Goal: Contribute content: Contribute content

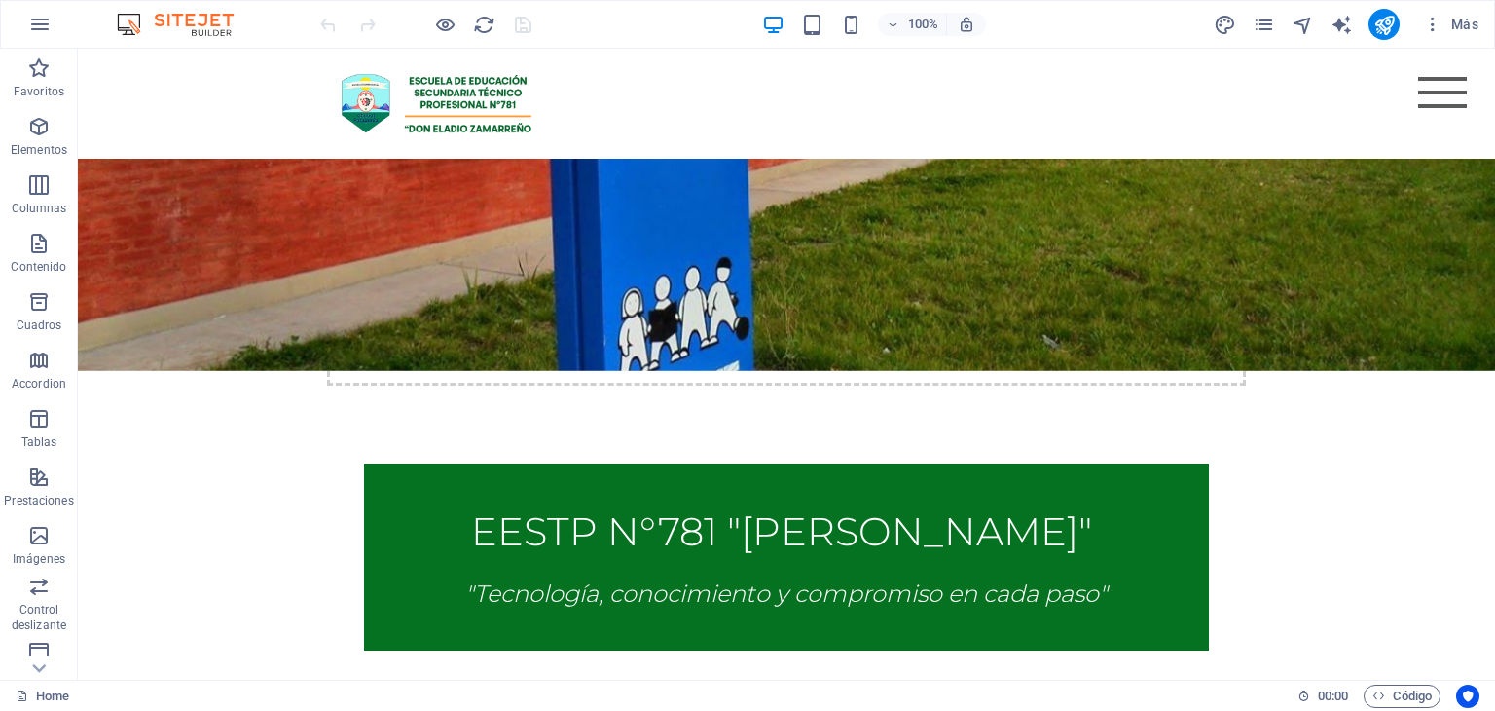
scroll to position [349, 0]
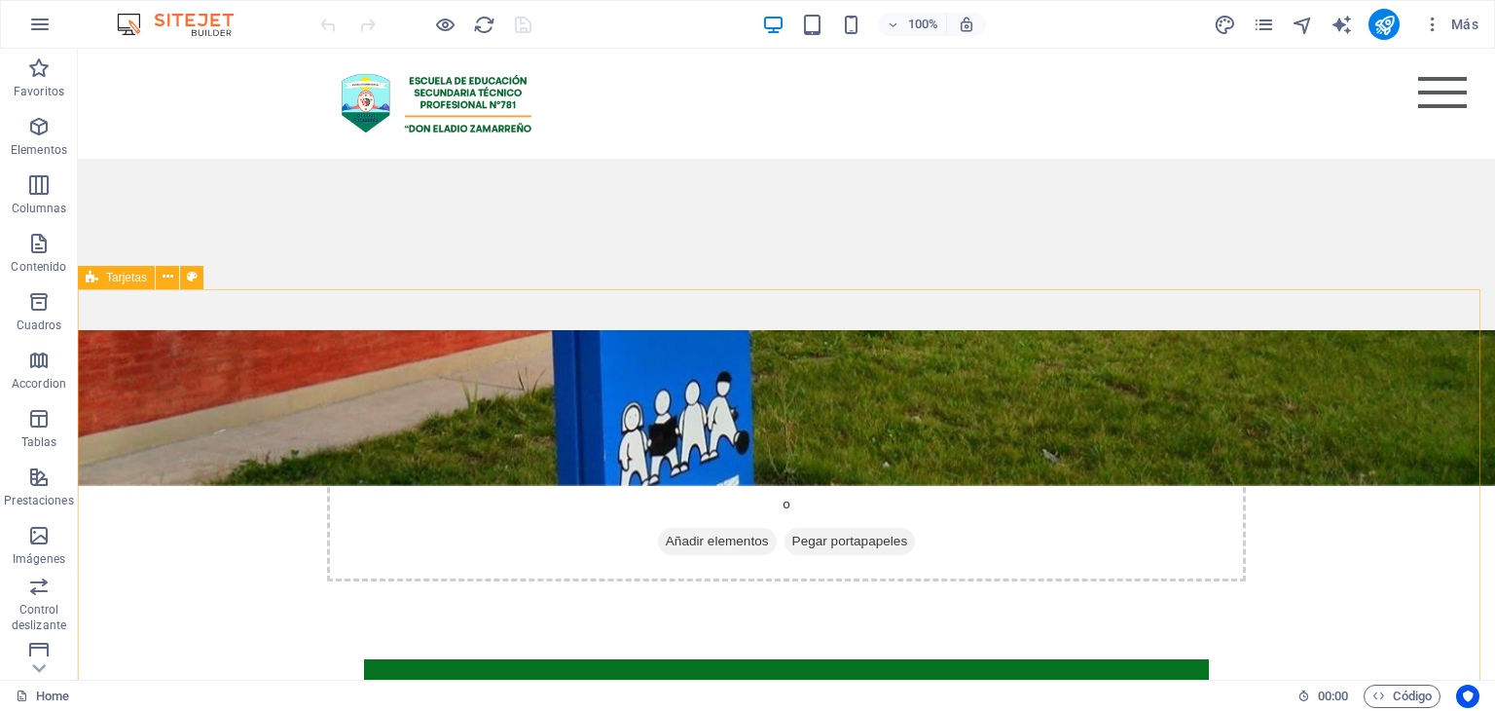
click at [93, 278] on icon at bounding box center [92, 277] width 13 height 23
click at [42, 305] on icon "button" at bounding box center [38, 301] width 23 height 23
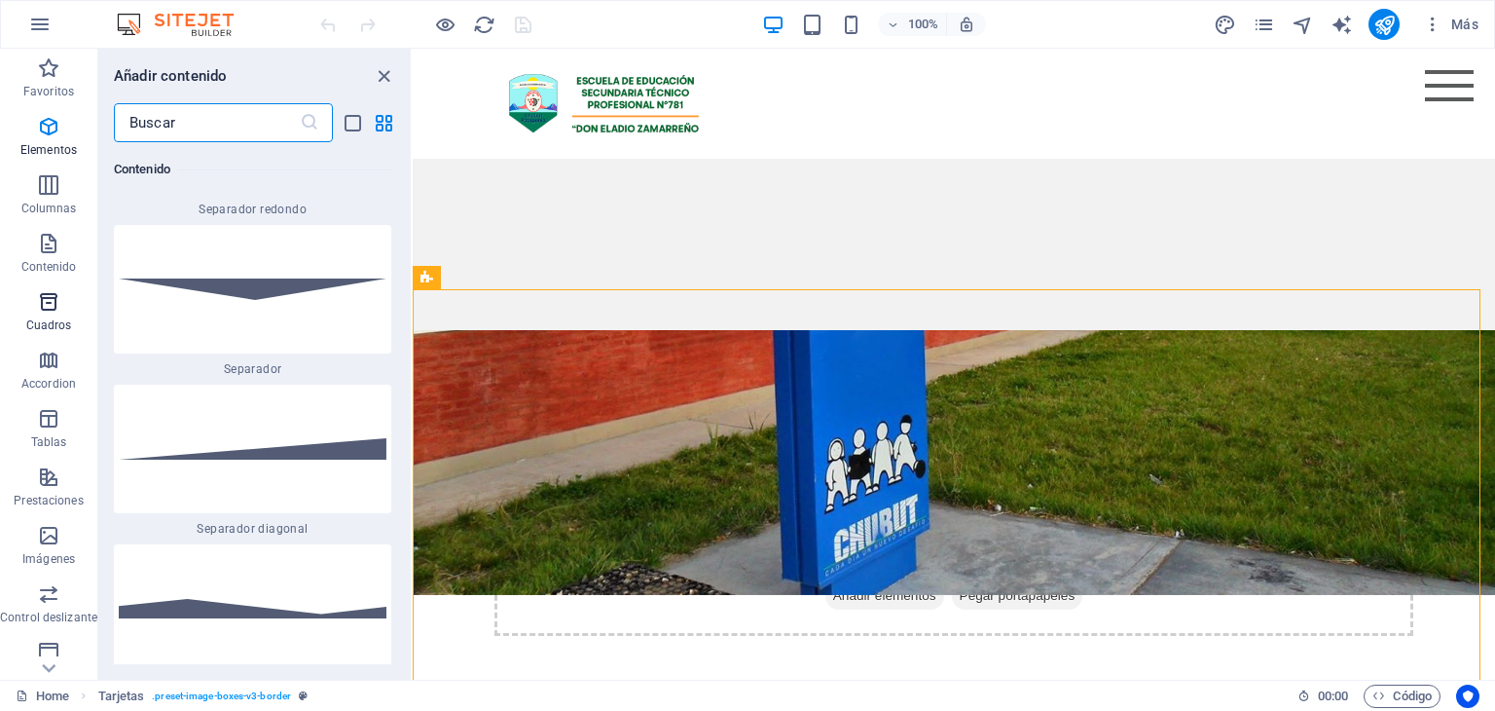
scroll to position [9679, 0]
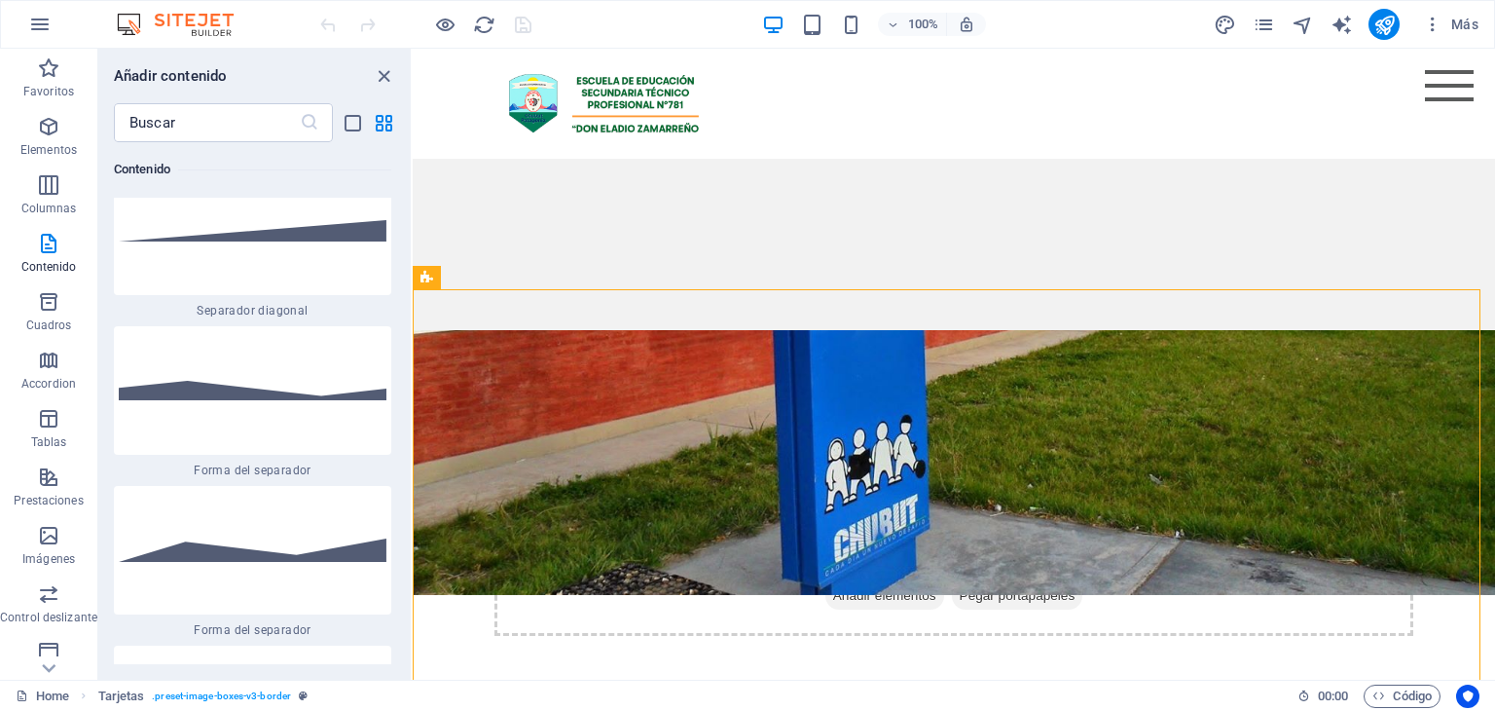
drag, startPoint x: 405, startPoint y: 280, endPoint x: 401, endPoint y: 297, distance: 17.0
click at [401, 297] on div "Favoritos 1 Star Cabecera 1 Star Contenedor Elementos 1 Star Cabecera 1 Star Te…" at bounding box center [254, 403] width 312 height 522
drag, startPoint x: 406, startPoint y: 277, endPoint x: 406, endPoint y: 310, distance: 33.1
click at [406, 310] on div "Favoritos 1 Star Cabecera 1 Star Contenedor Elementos 1 Star Cabecera 1 Star Te…" at bounding box center [254, 403] width 312 height 522
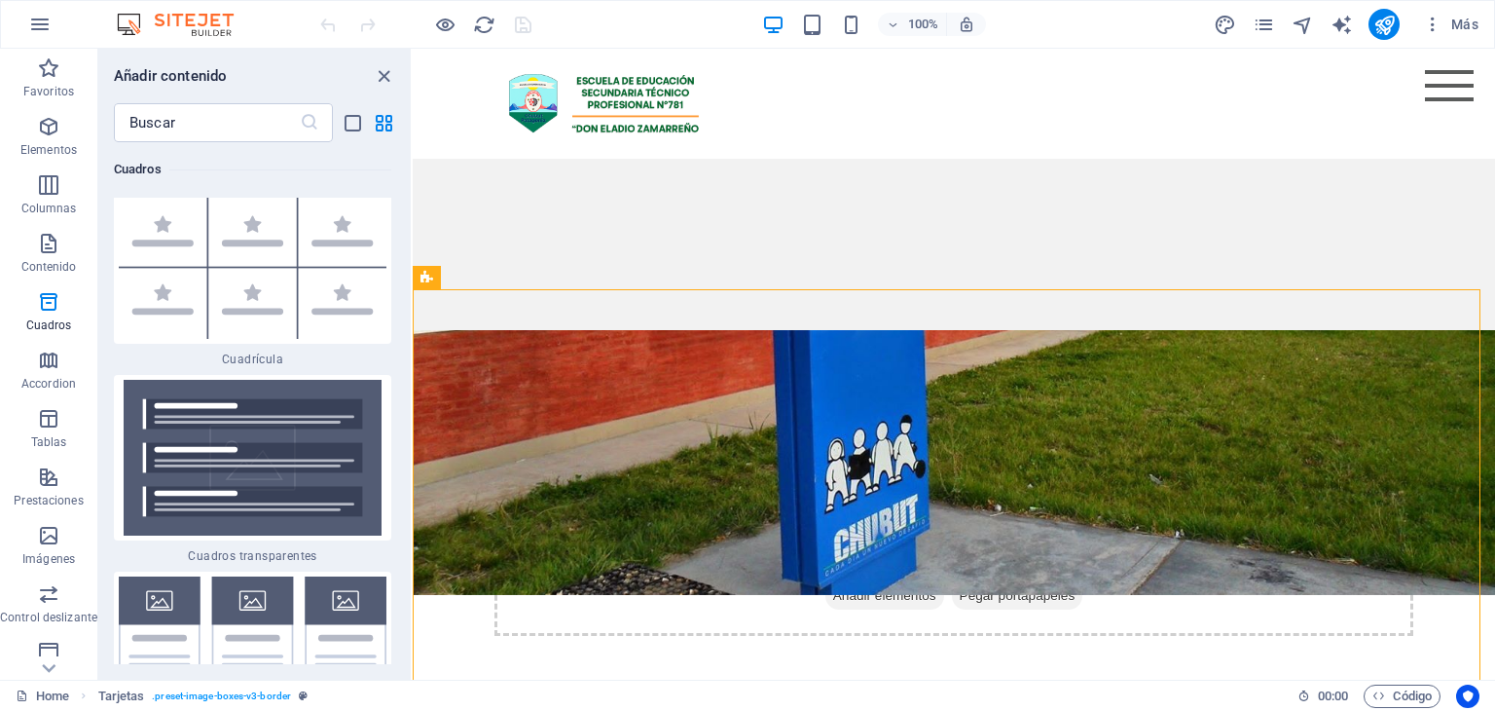
scroll to position [11521, 0]
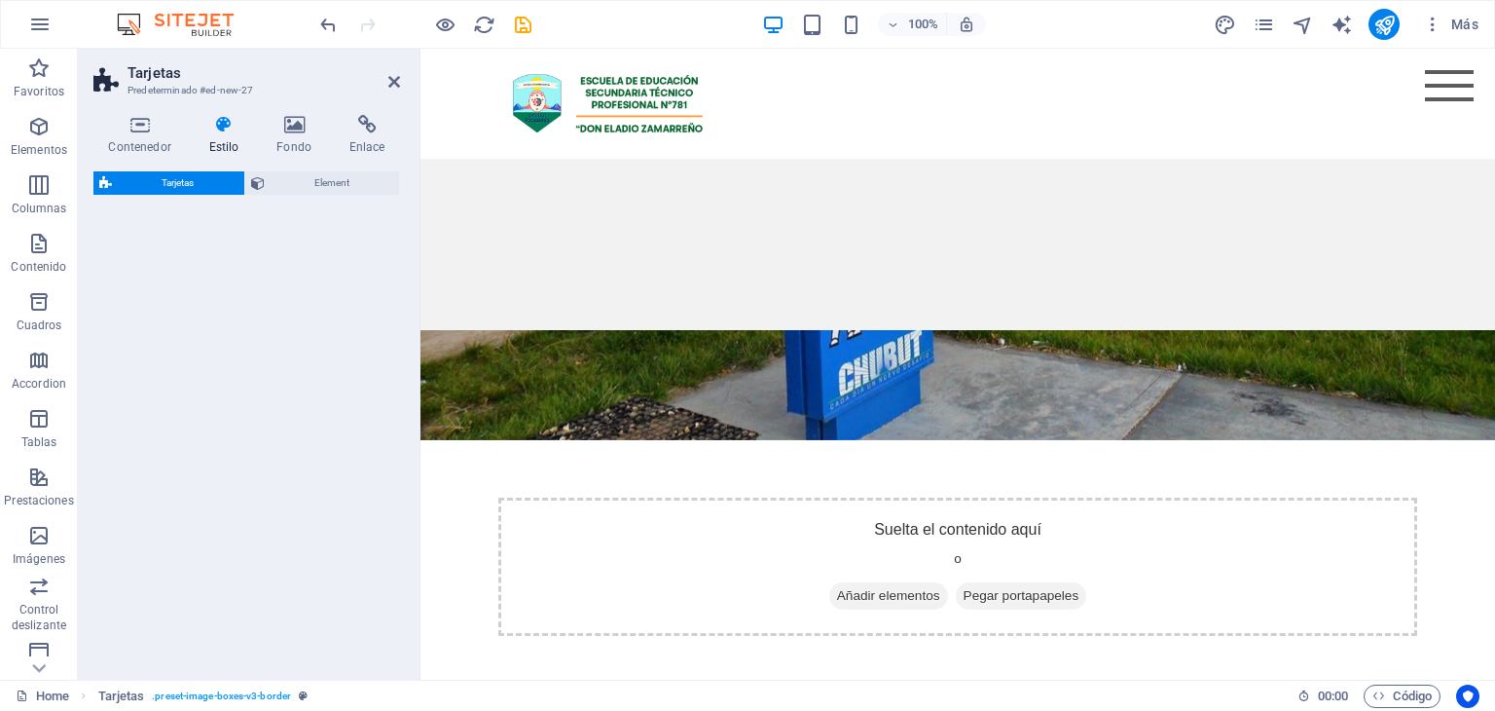
select select "rem"
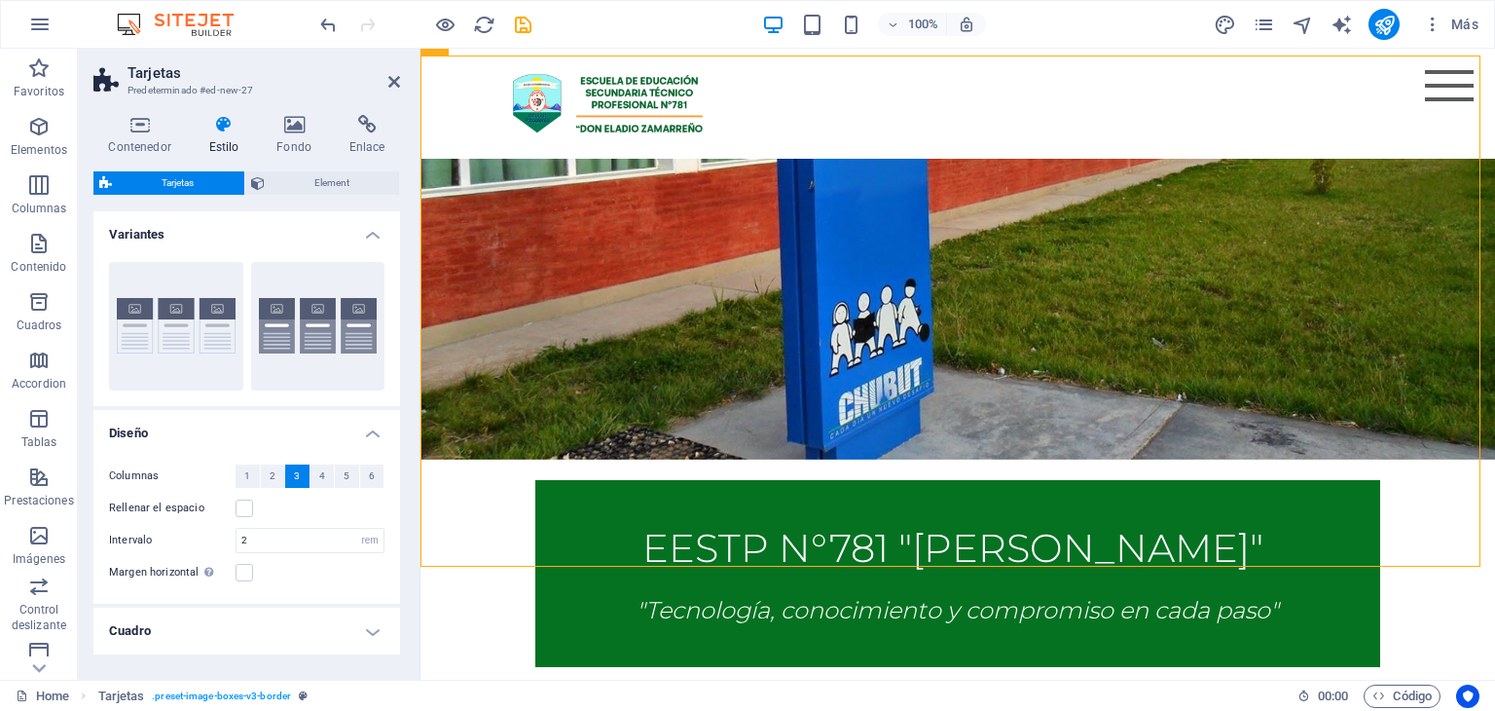
scroll to position [546, 0]
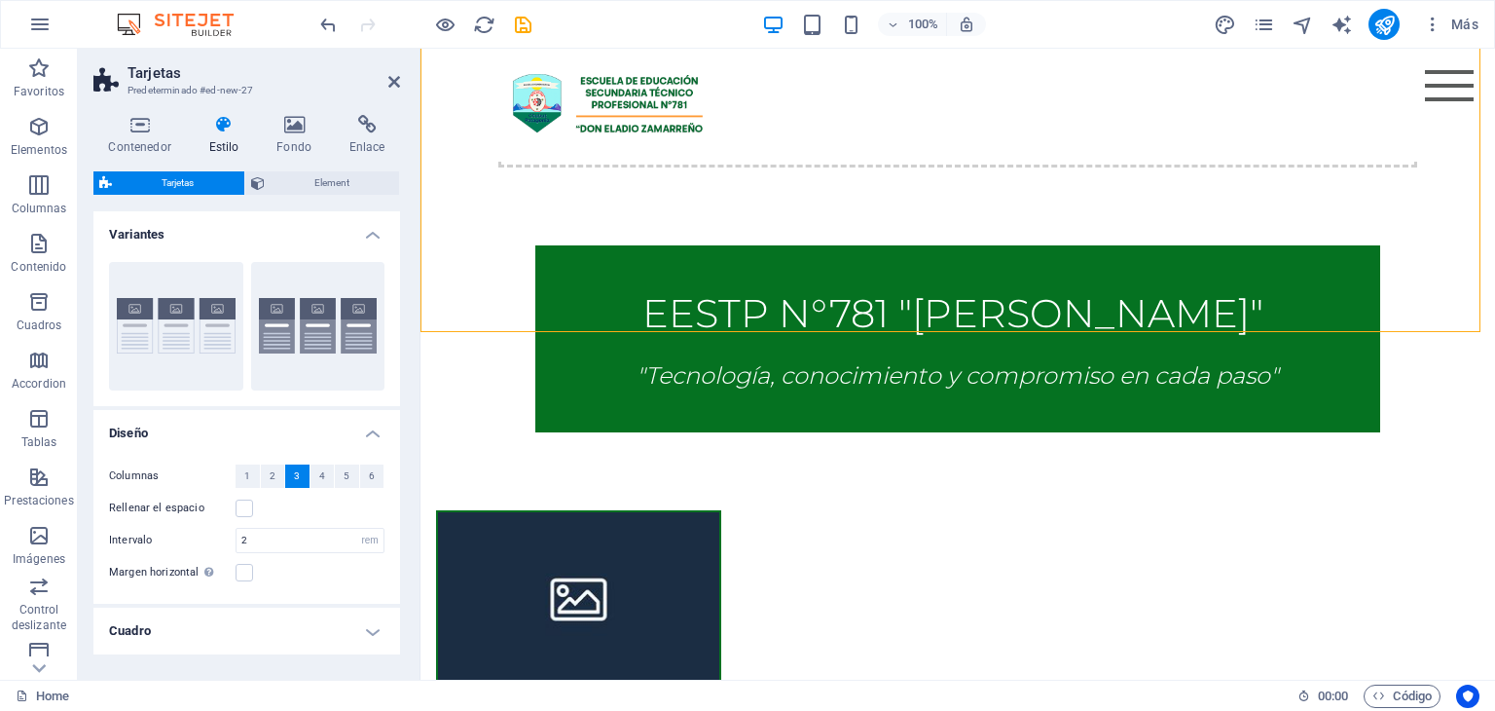
scroll to position [716, 0]
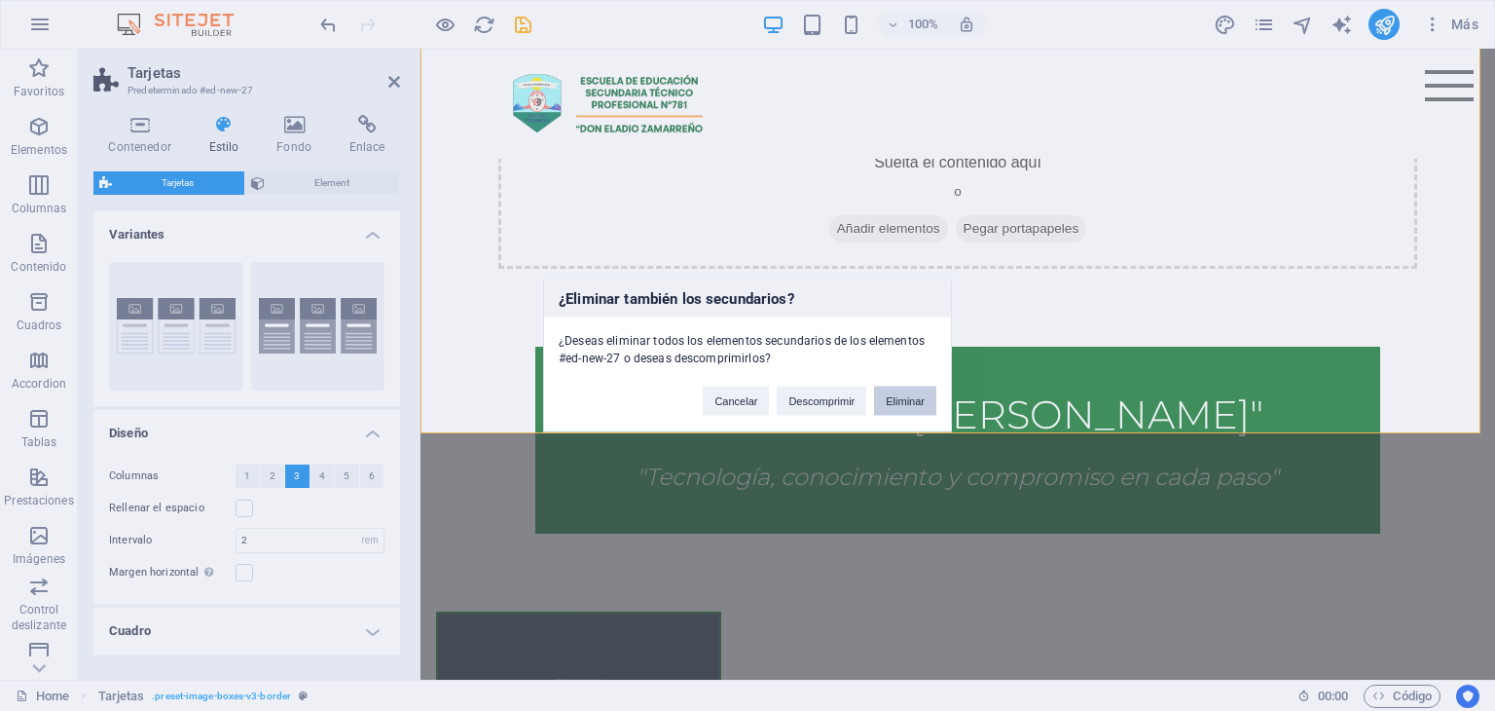
click at [895, 409] on button "Eliminar" at bounding box center [905, 400] width 62 height 29
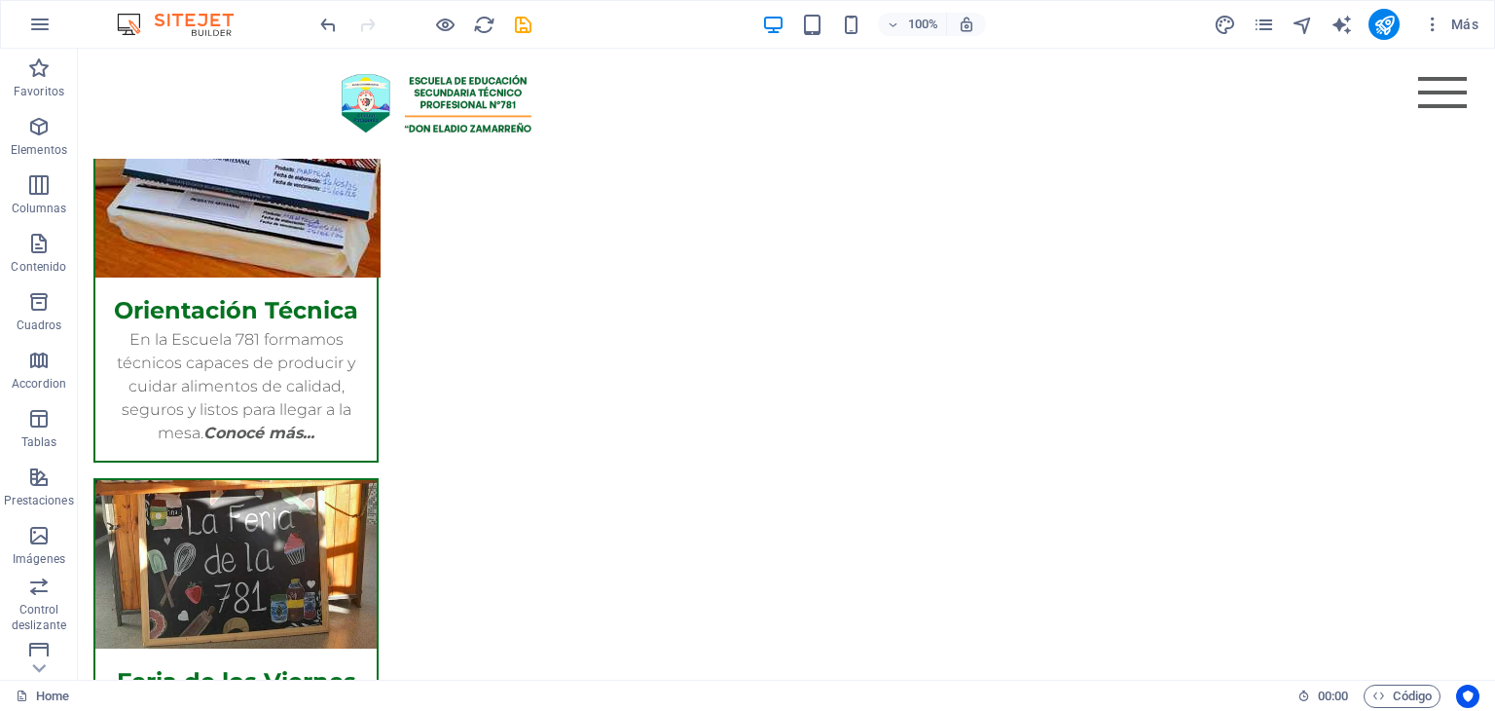
scroll to position [1260, 0]
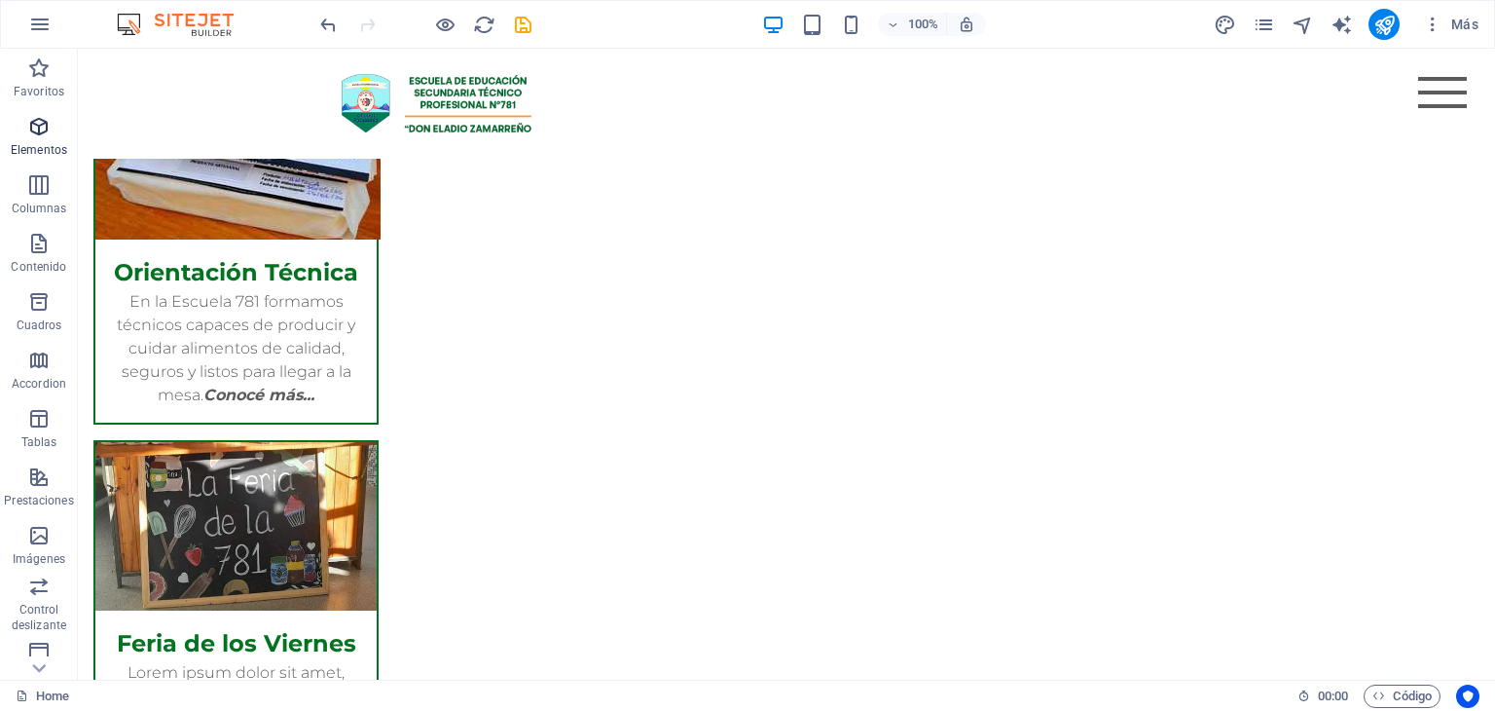
click at [27, 129] on icon "button" at bounding box center [38, 126] width 23 height 23
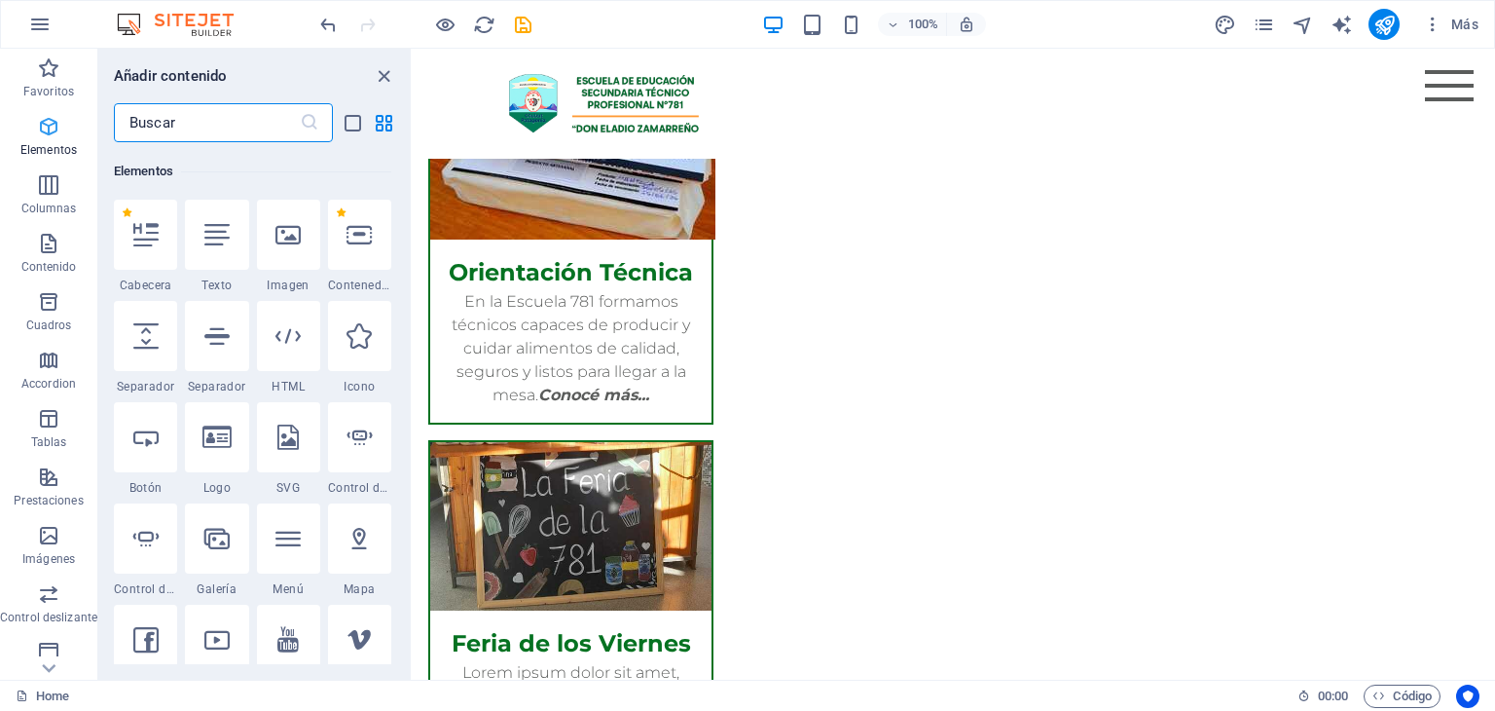
scroll to position [366, 0]
click at [406, 152] on div "Favoritos 1 Star Cabecera 1 Star Contenedor Elementos 1 Star Cabecera 1 Star Te…" at bounding box center [254, 403] width 312 height 522
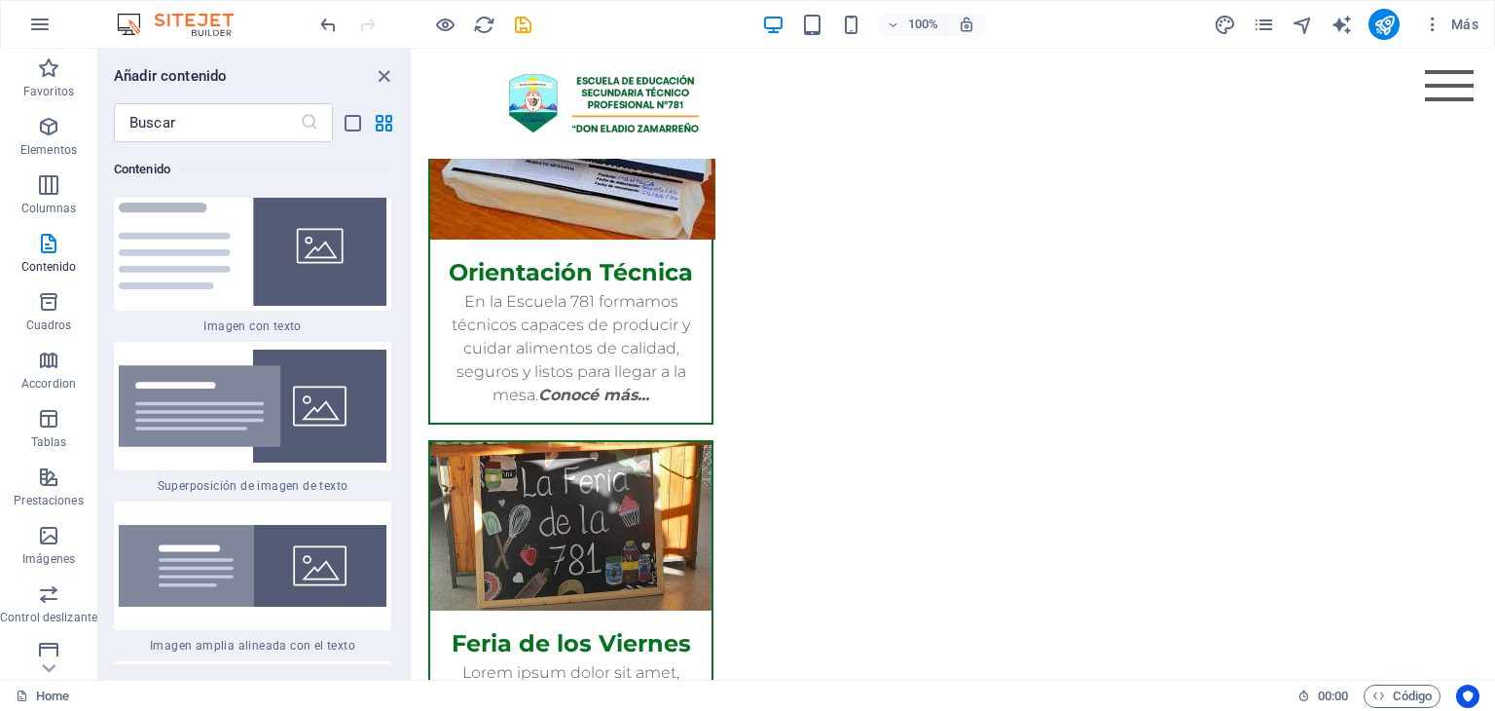
scroll to position [7565, 0]
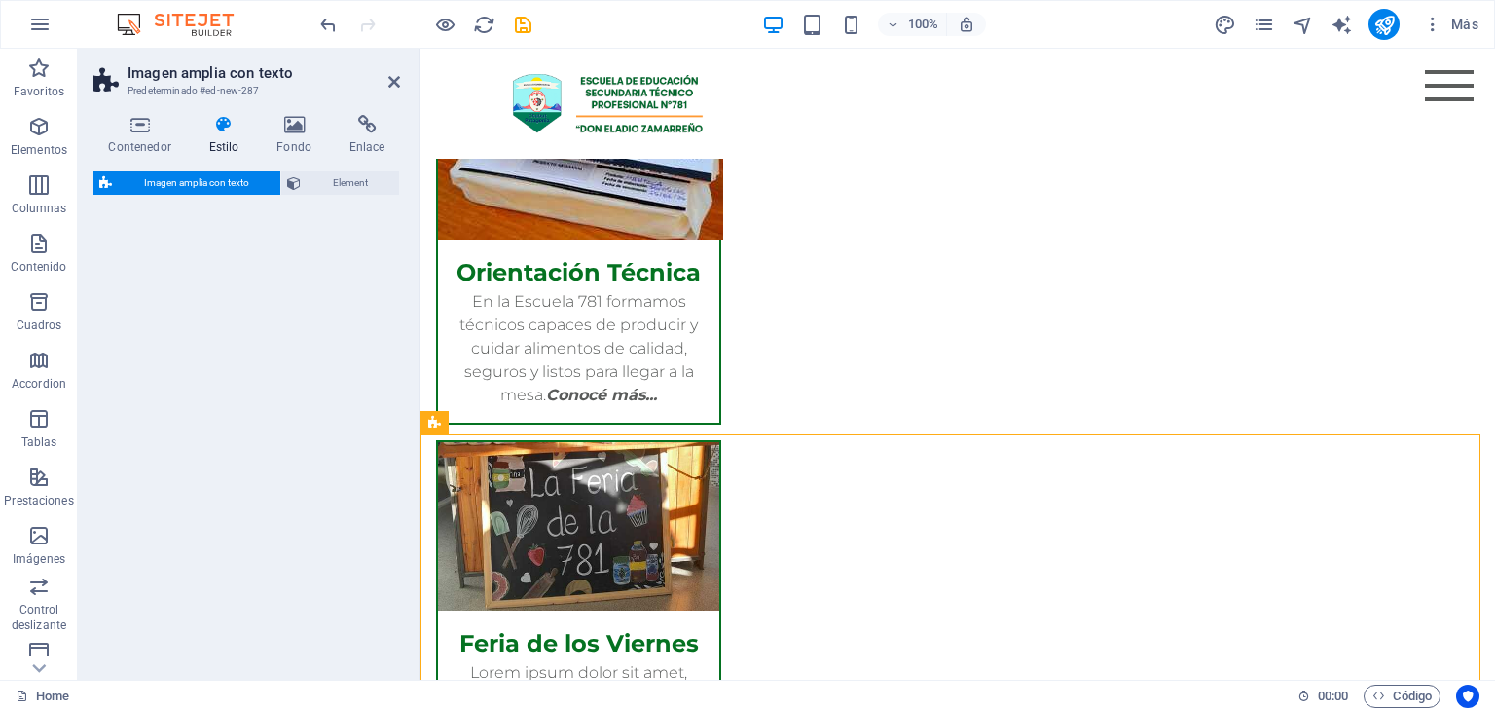
select select "%"
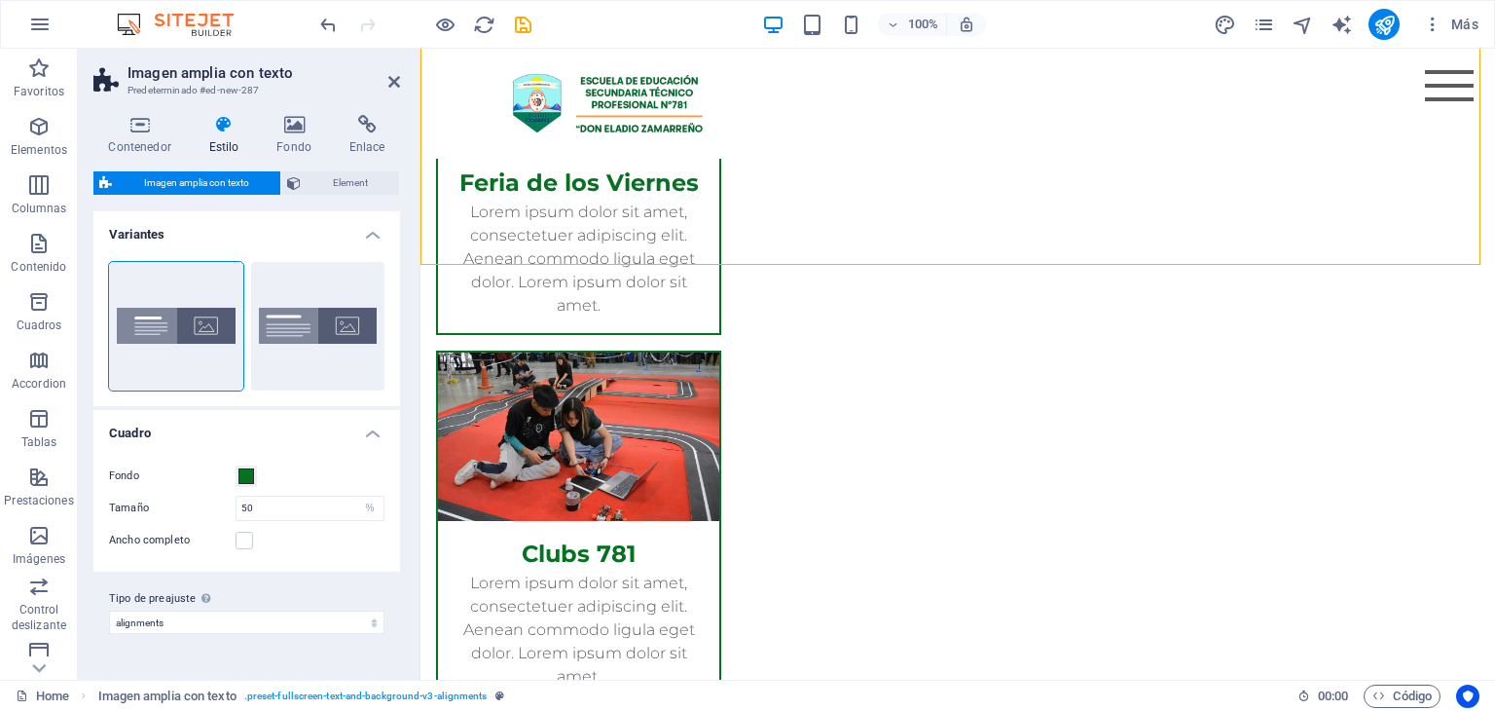
scroll to position [1722, 0]
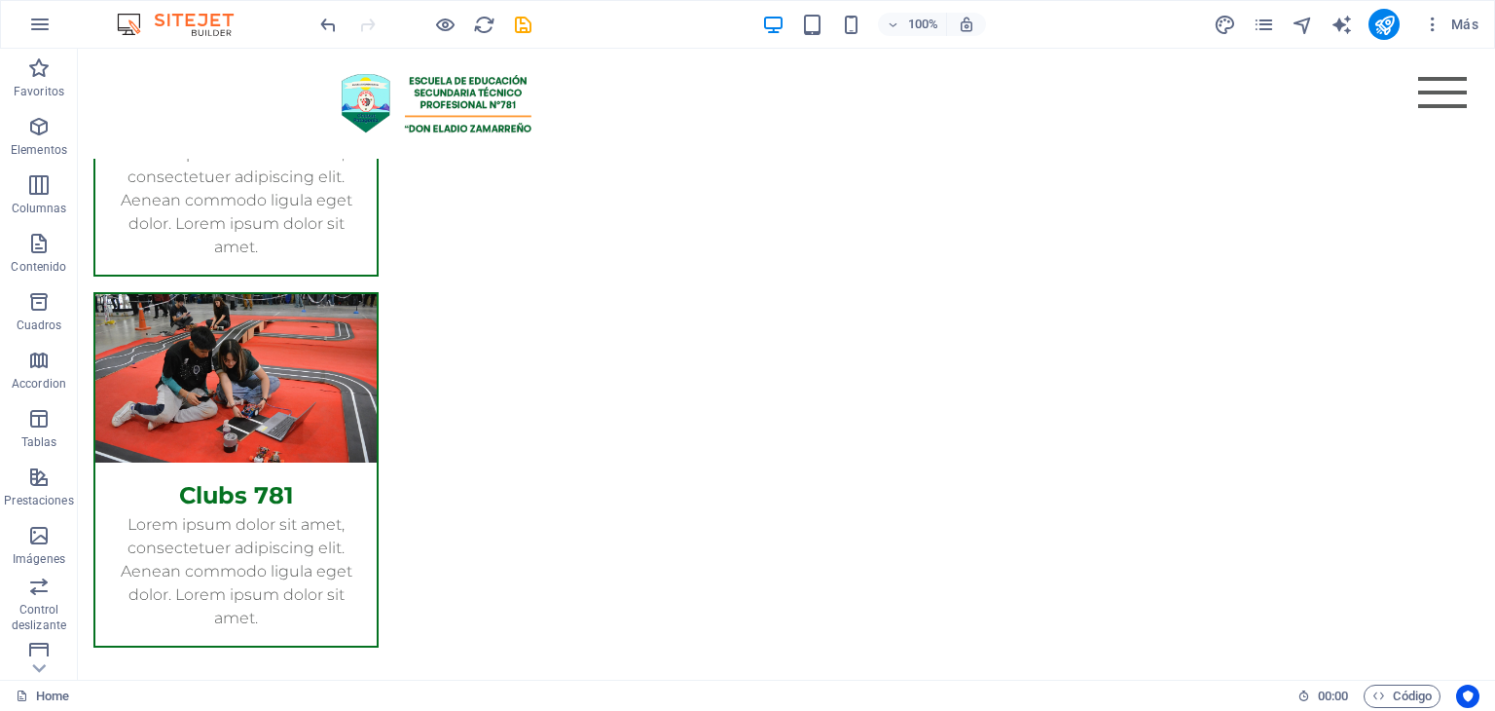
scroll to position [1721, 0]
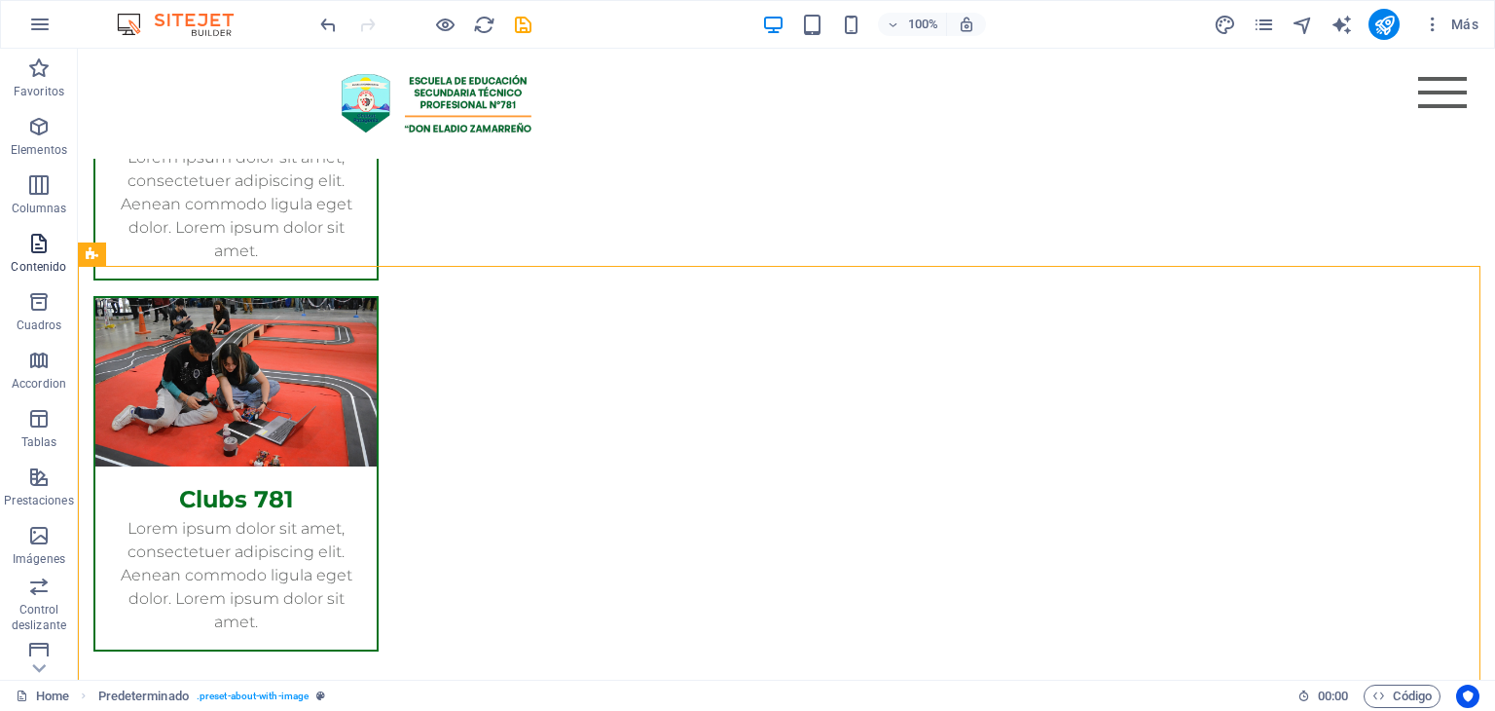
click at [49, 253] on icon "button" at bounding box center [38, 243] width 23 height 23
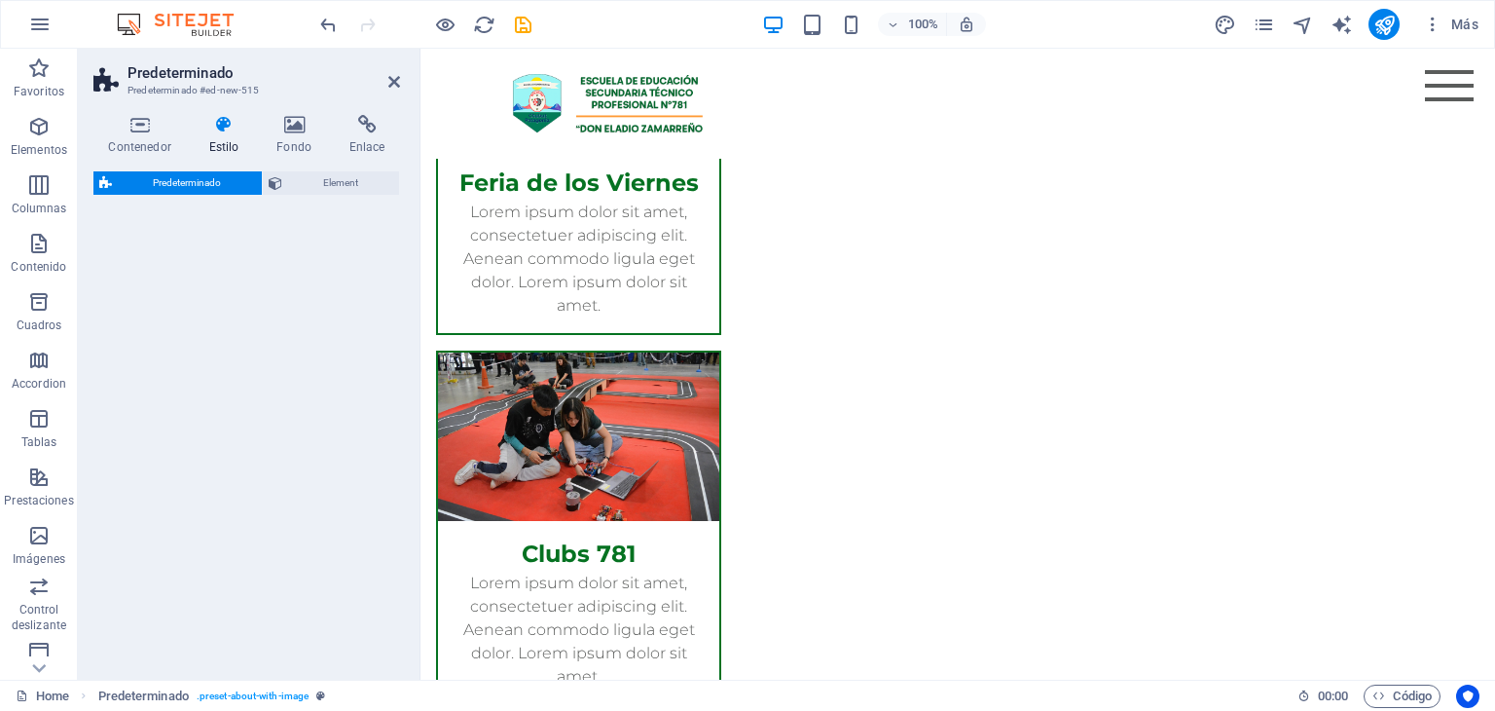
scroll to position [1840, 0]
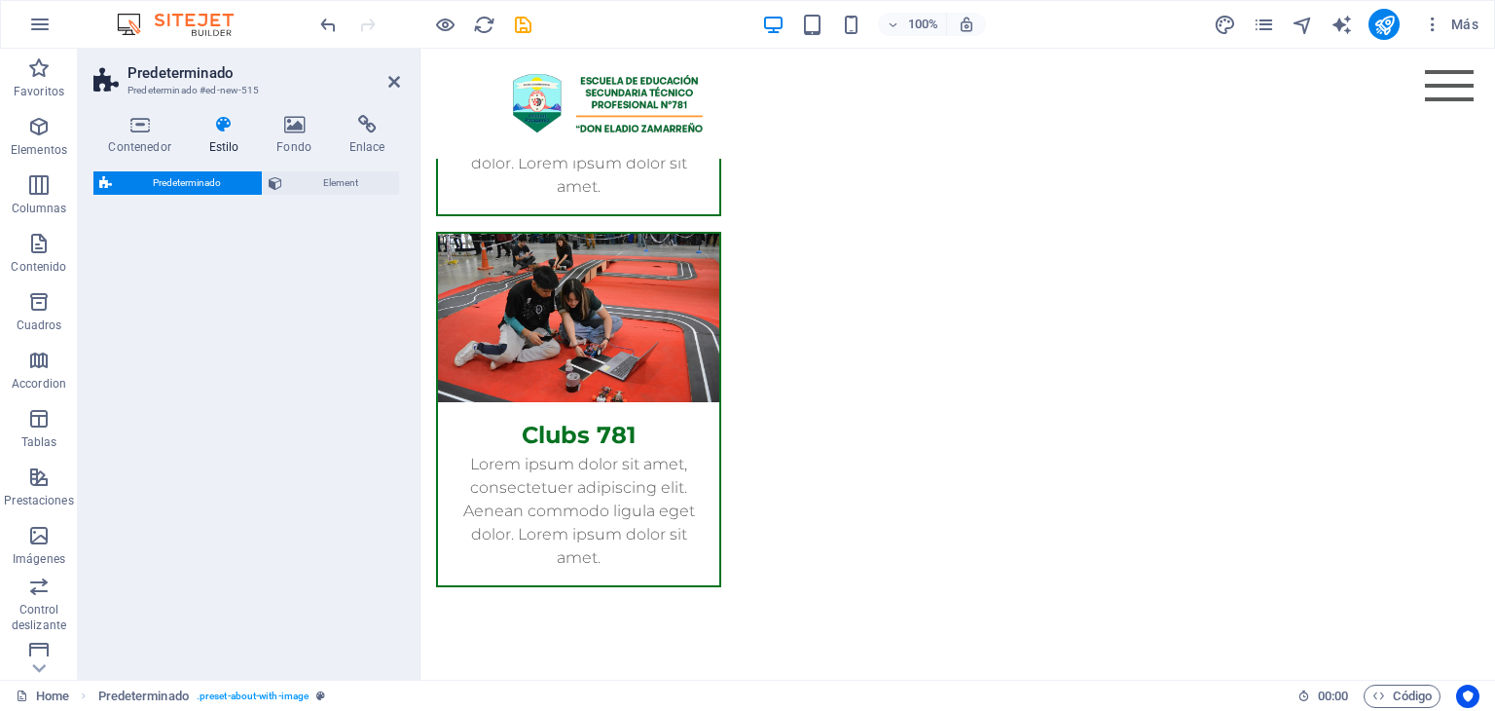
select select "rem"
select select "px"
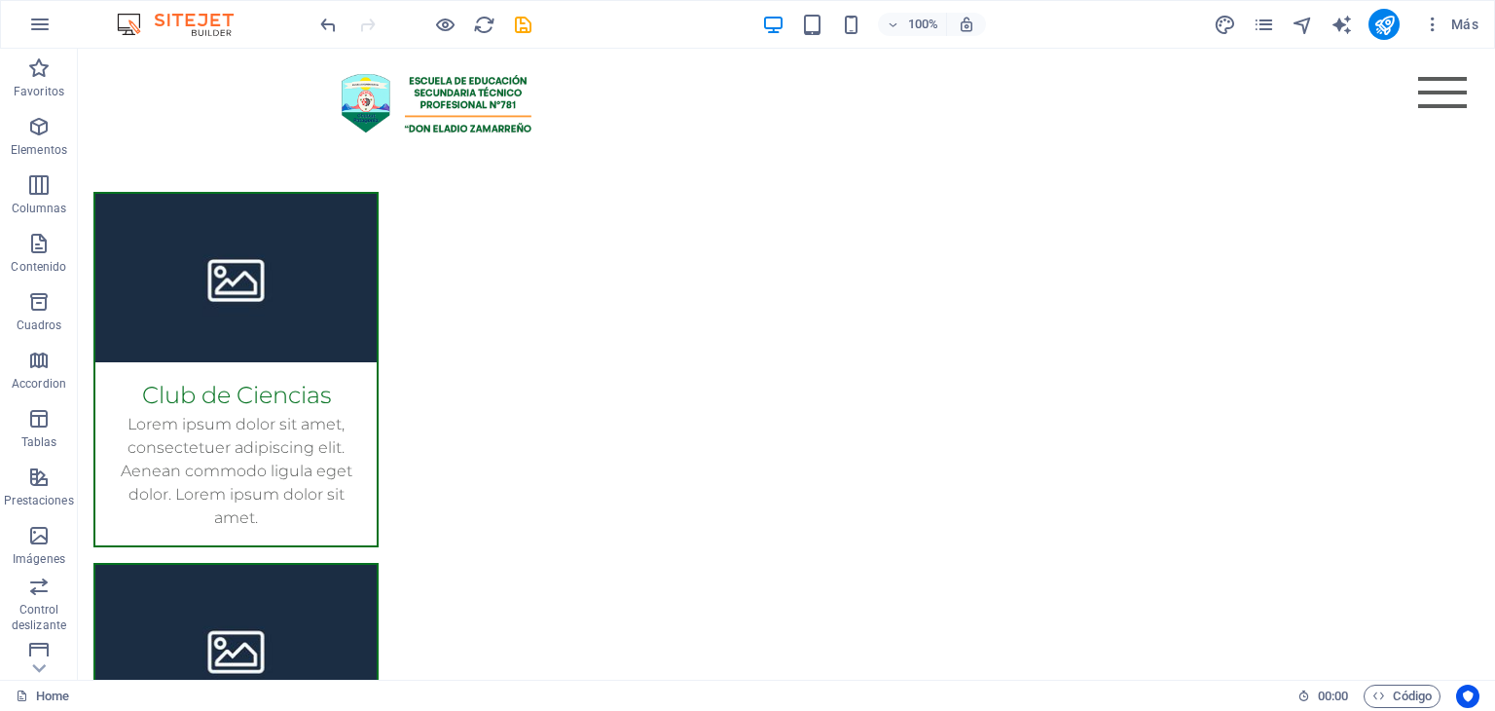
scroll to position [2942, 0]
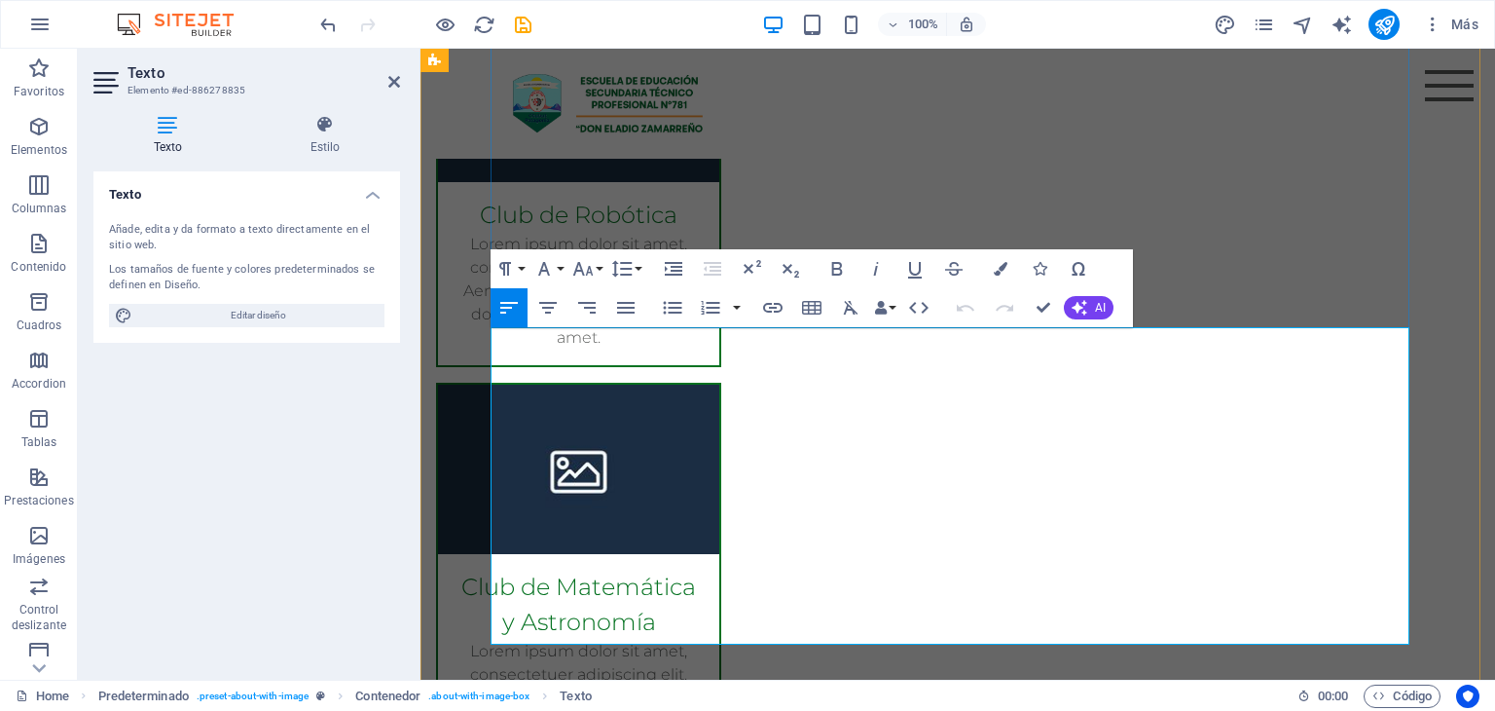
copy div "La Escuela de Educación Secundaria Técnico Profesional N°781 “[PERSON_NAME]” ab…"
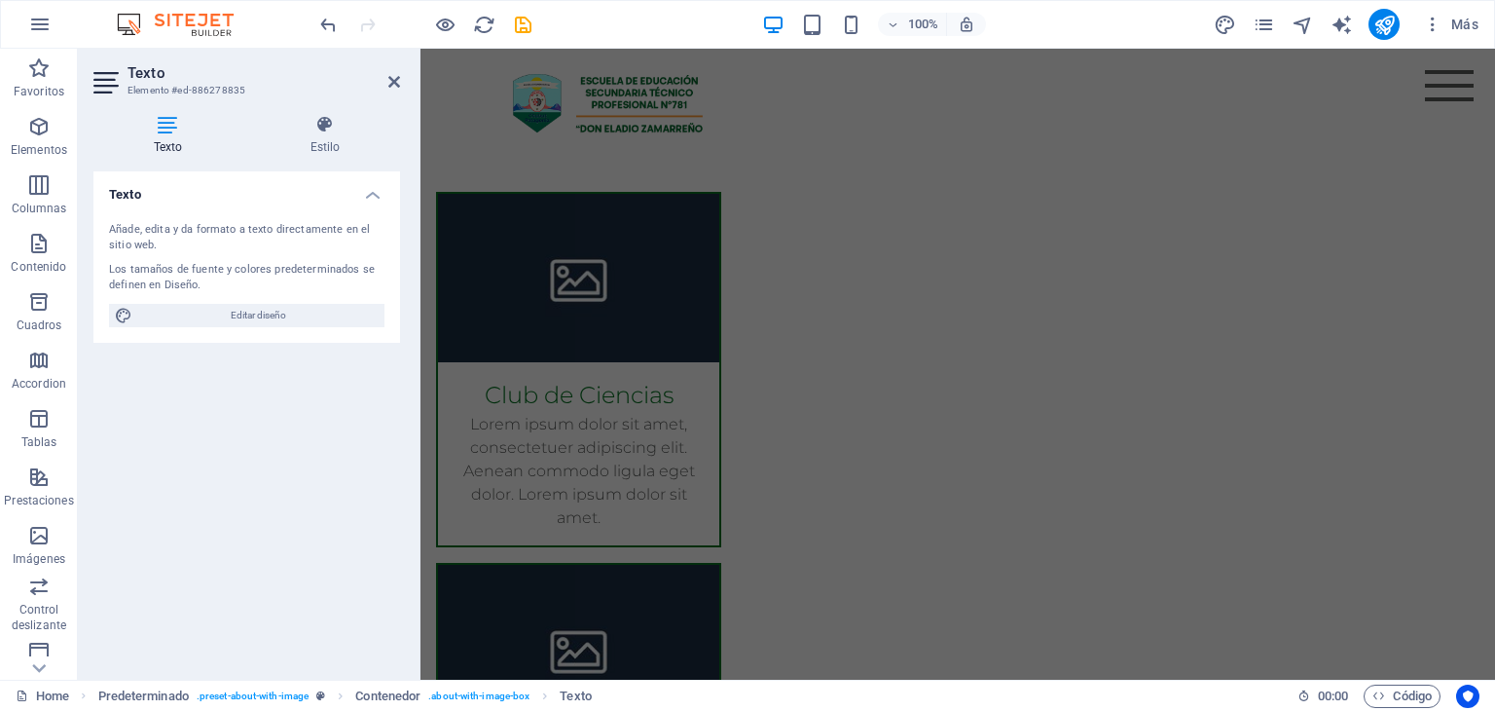
scroll to position [1839, 0]
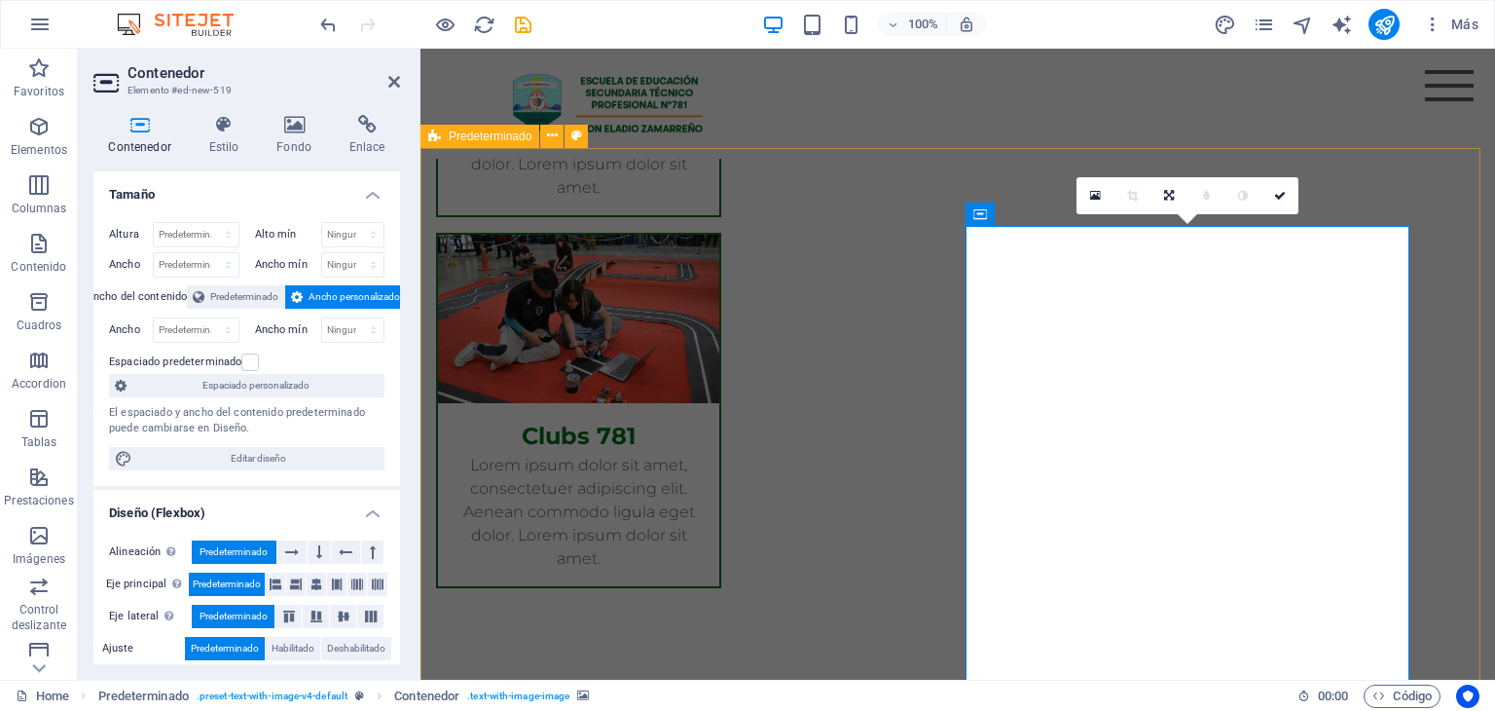
click at [308, 148] on h4 "Fondo" at bounding box center [298, 135] width 73 height 41
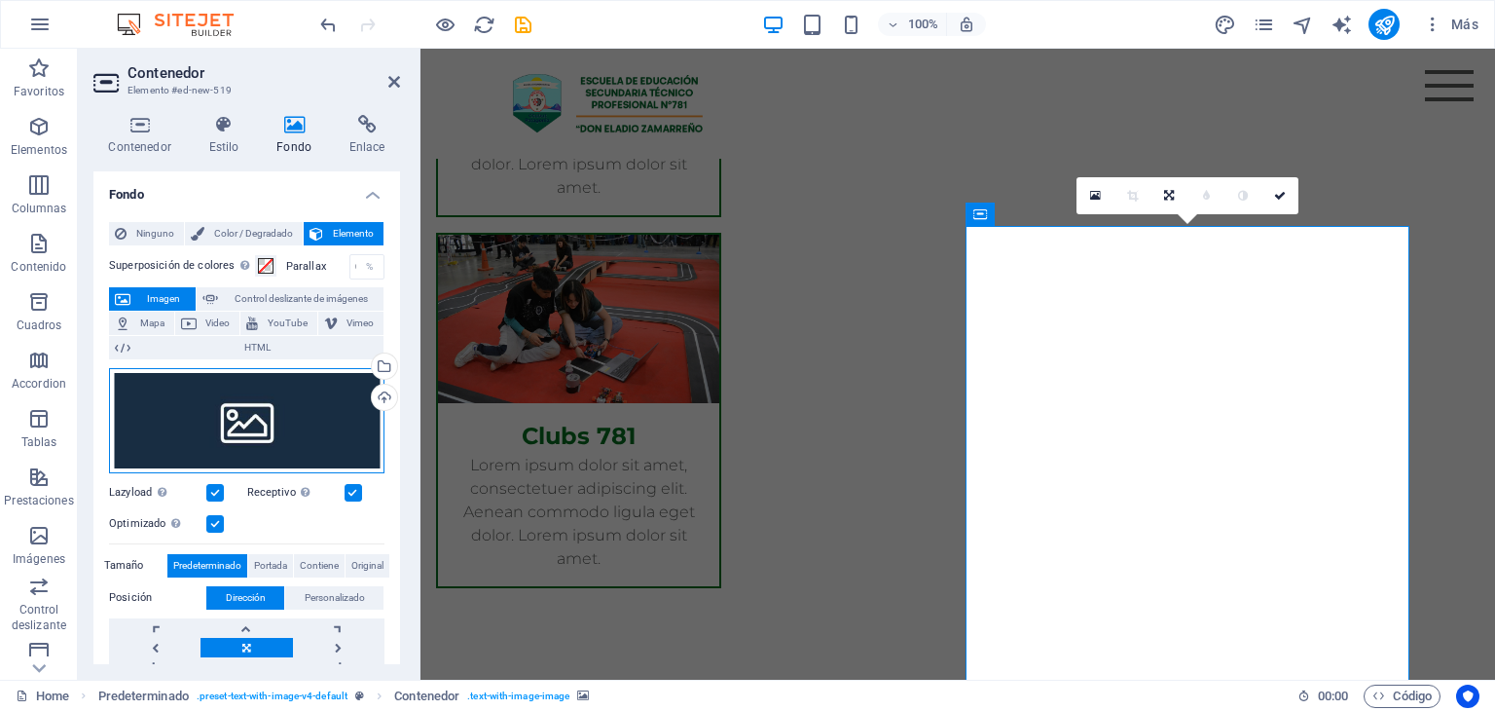
click at [278, 425] on div "Arrastra archivos aquí, haz clic para escoger archivos o selecciona archivos de…" at bounding box center [246, 420] width 275 height 105
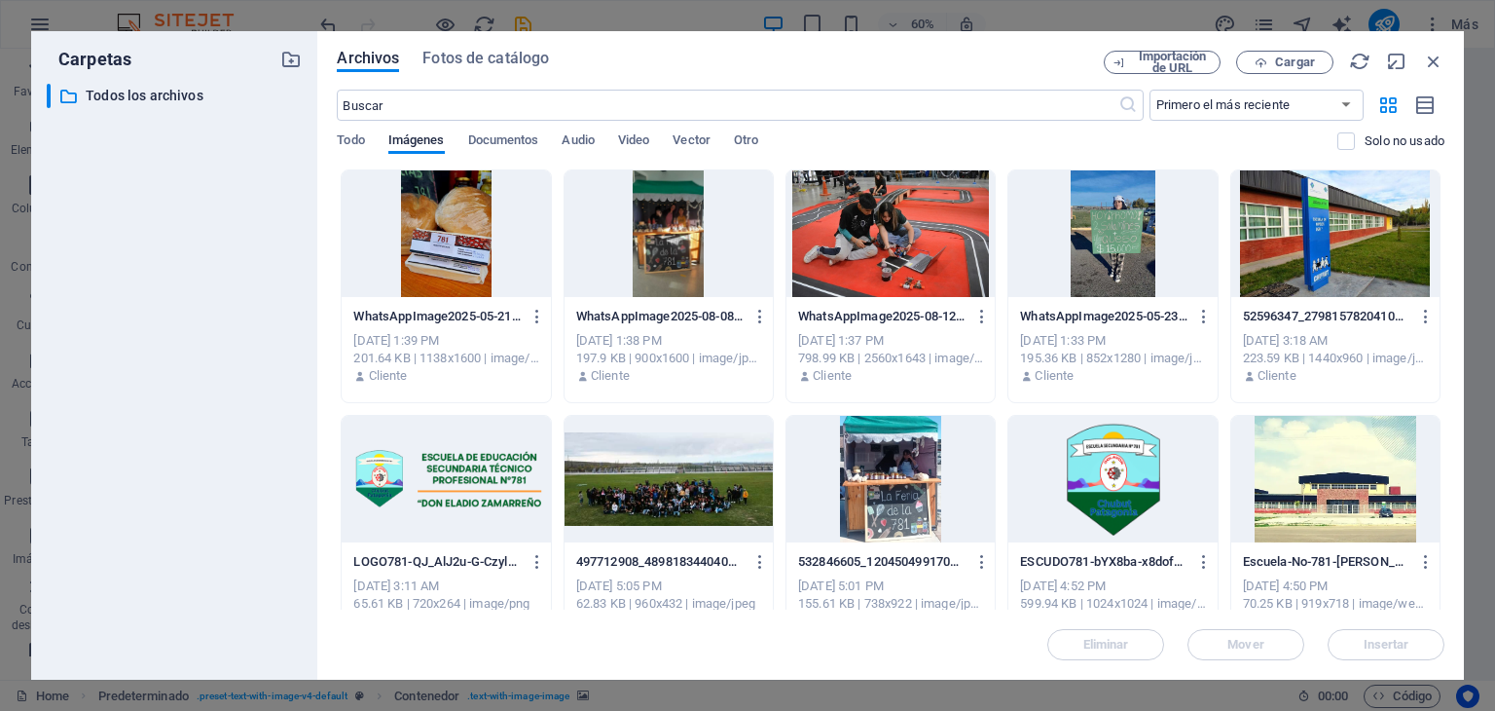
click at [1324, 452] on div at bounding box center [1335, 479] width 208 height 127
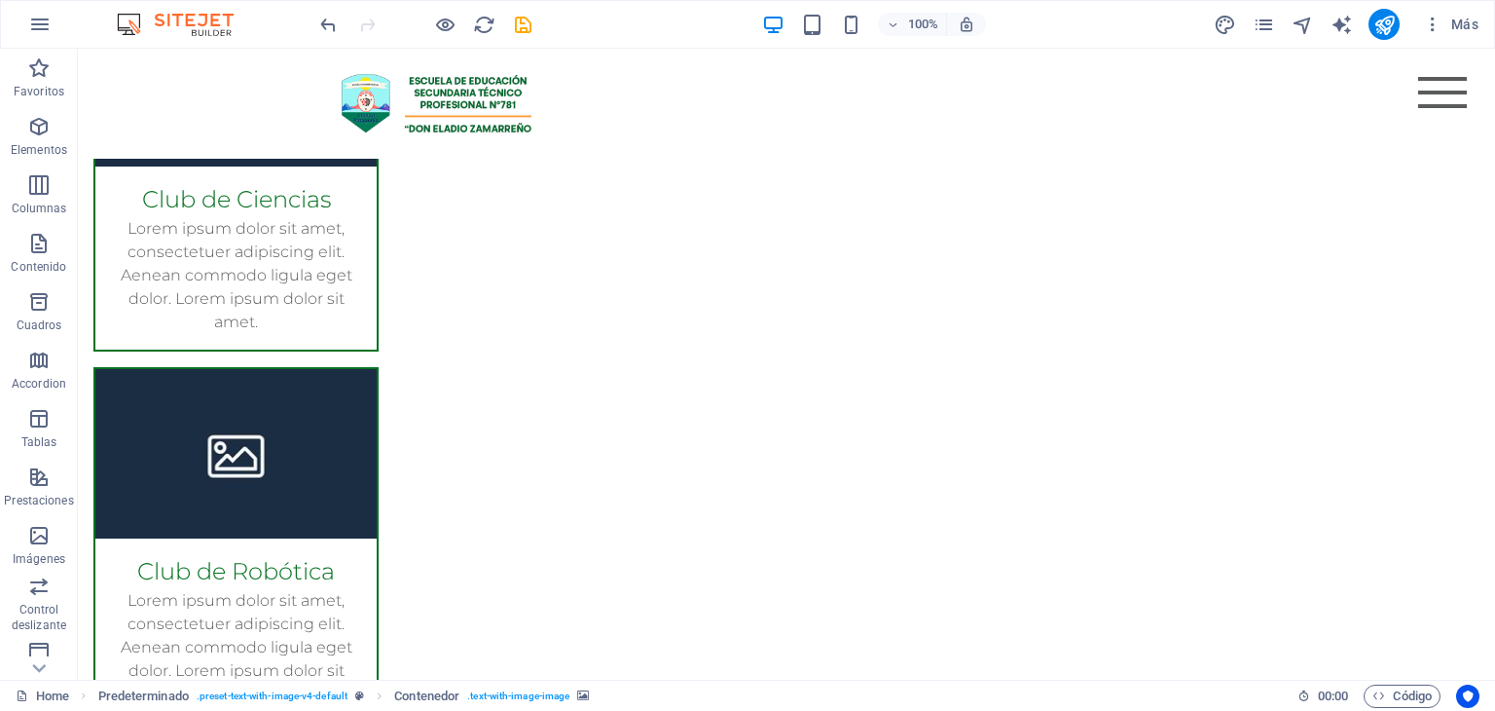
scroll to position [2597, 0]
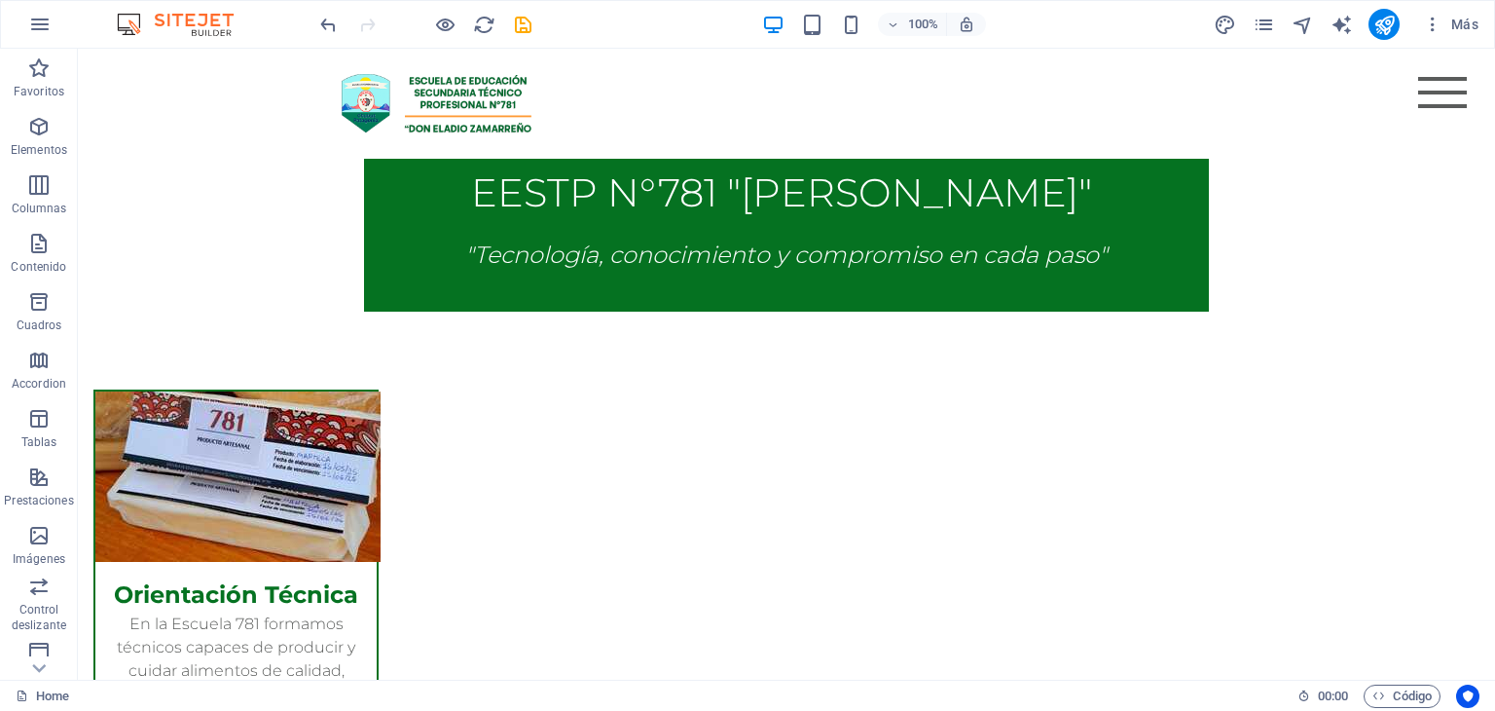
scroll to position [995, 0]
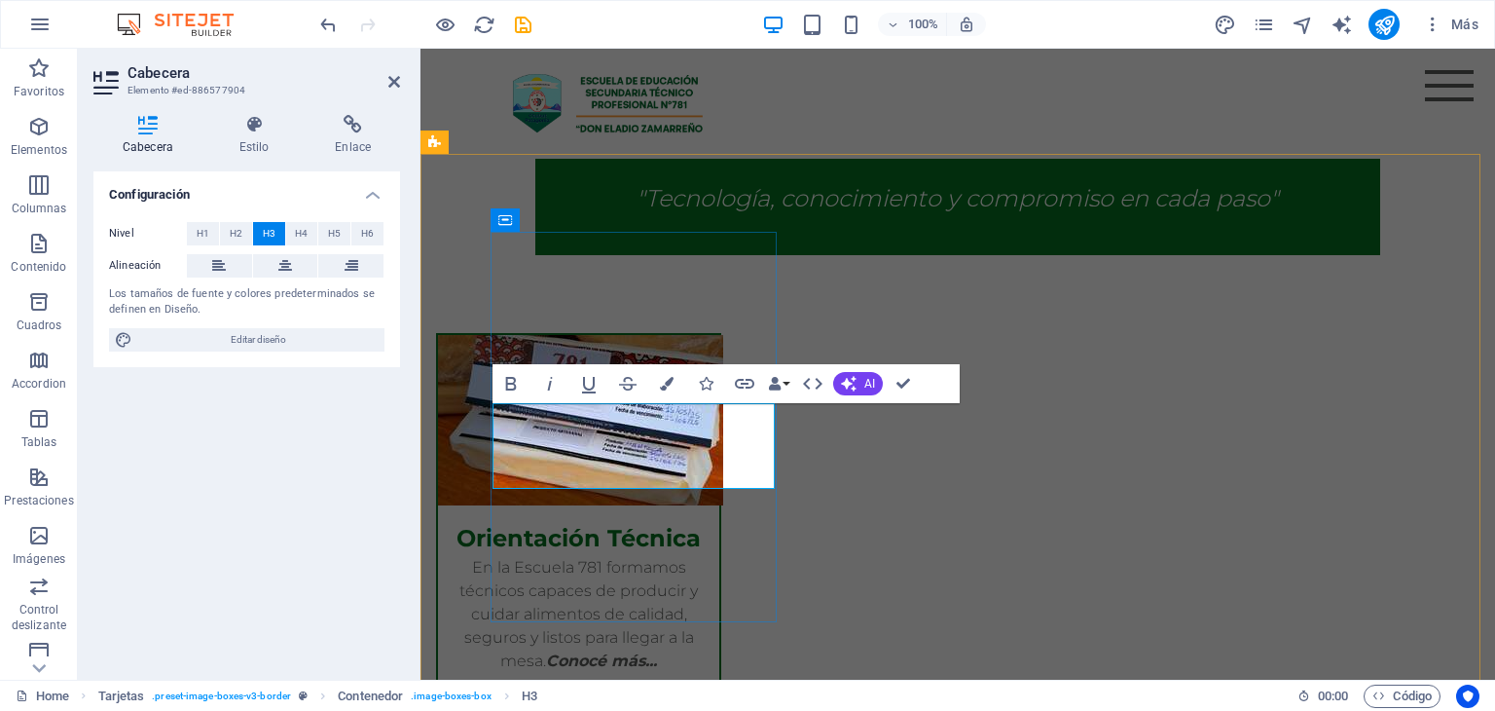
click at [515, 383] on icon "button" at bounding box center [510, 383] width 23 height 23
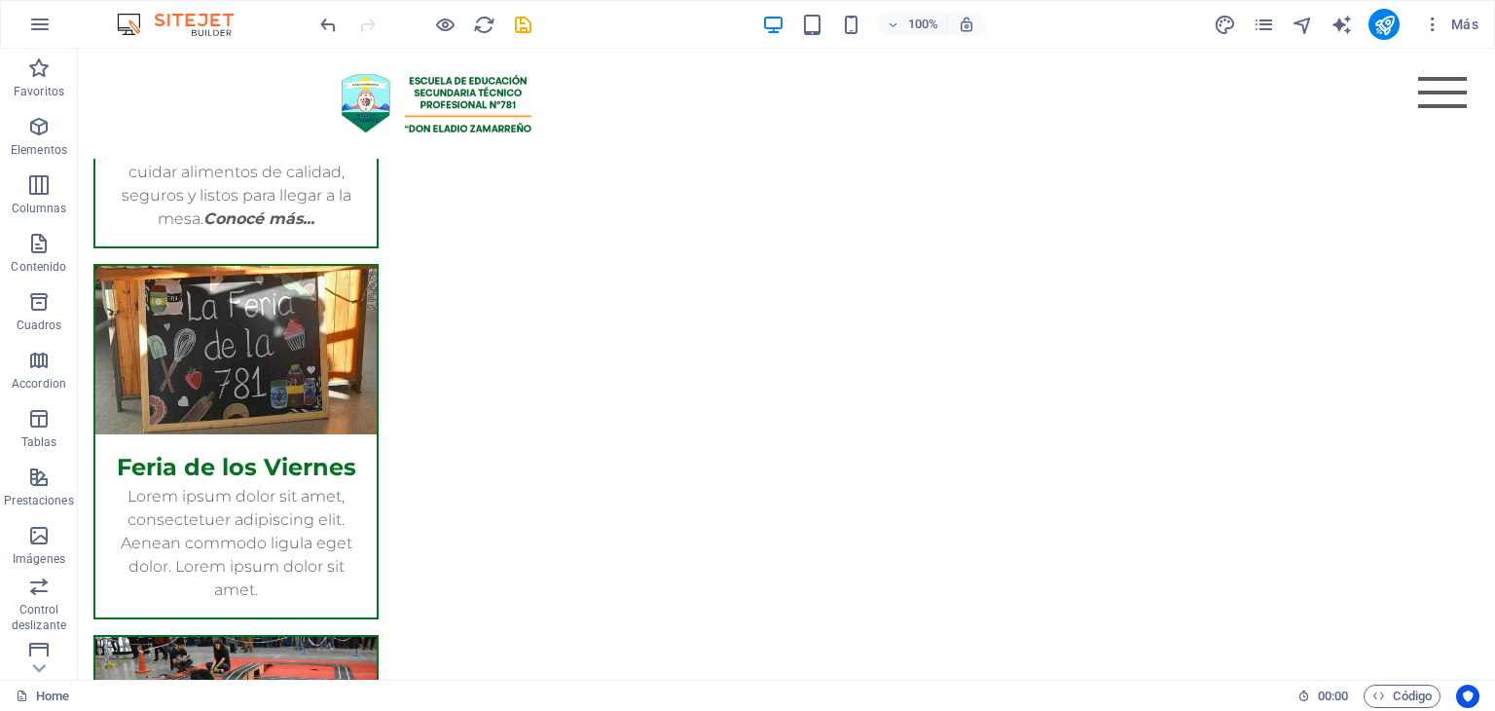
scroll to position [1438, 0]
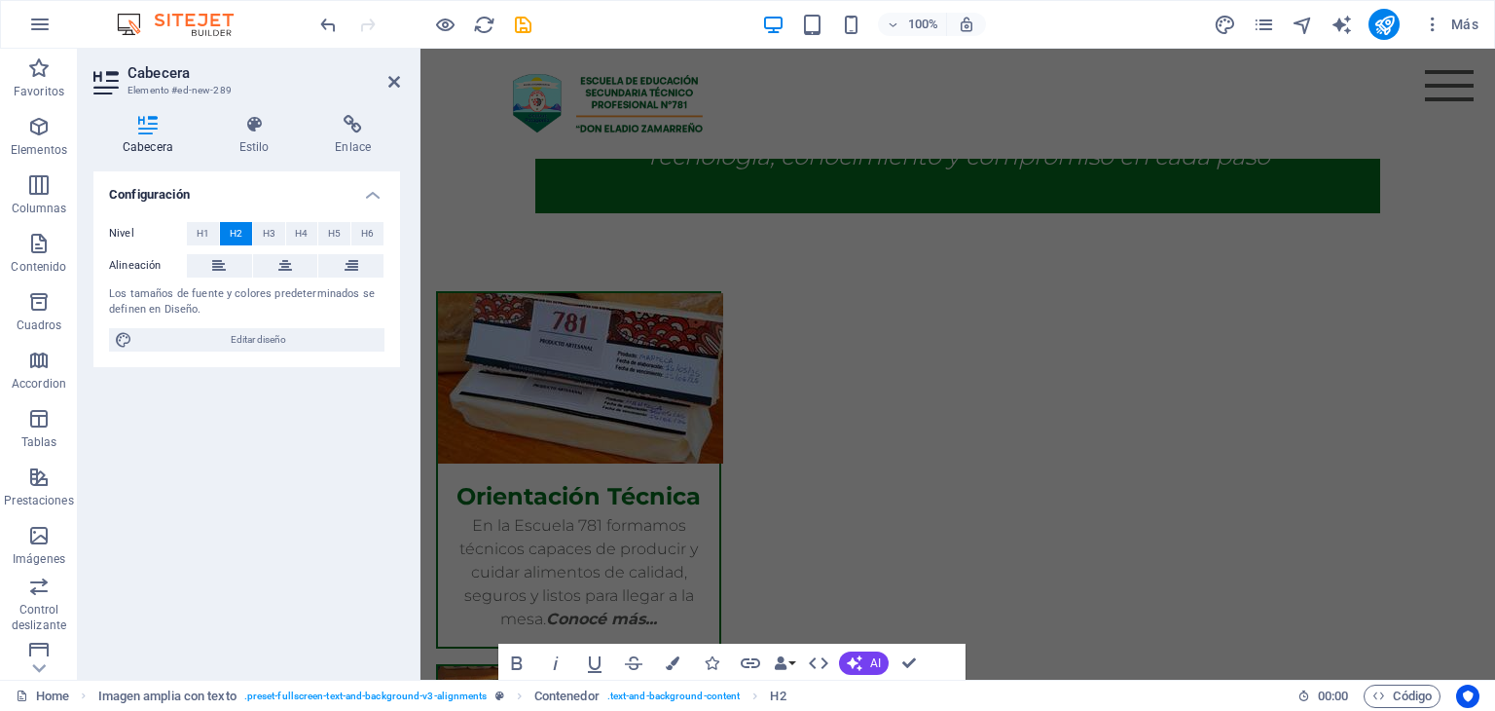
scroll to position [1065, 0]
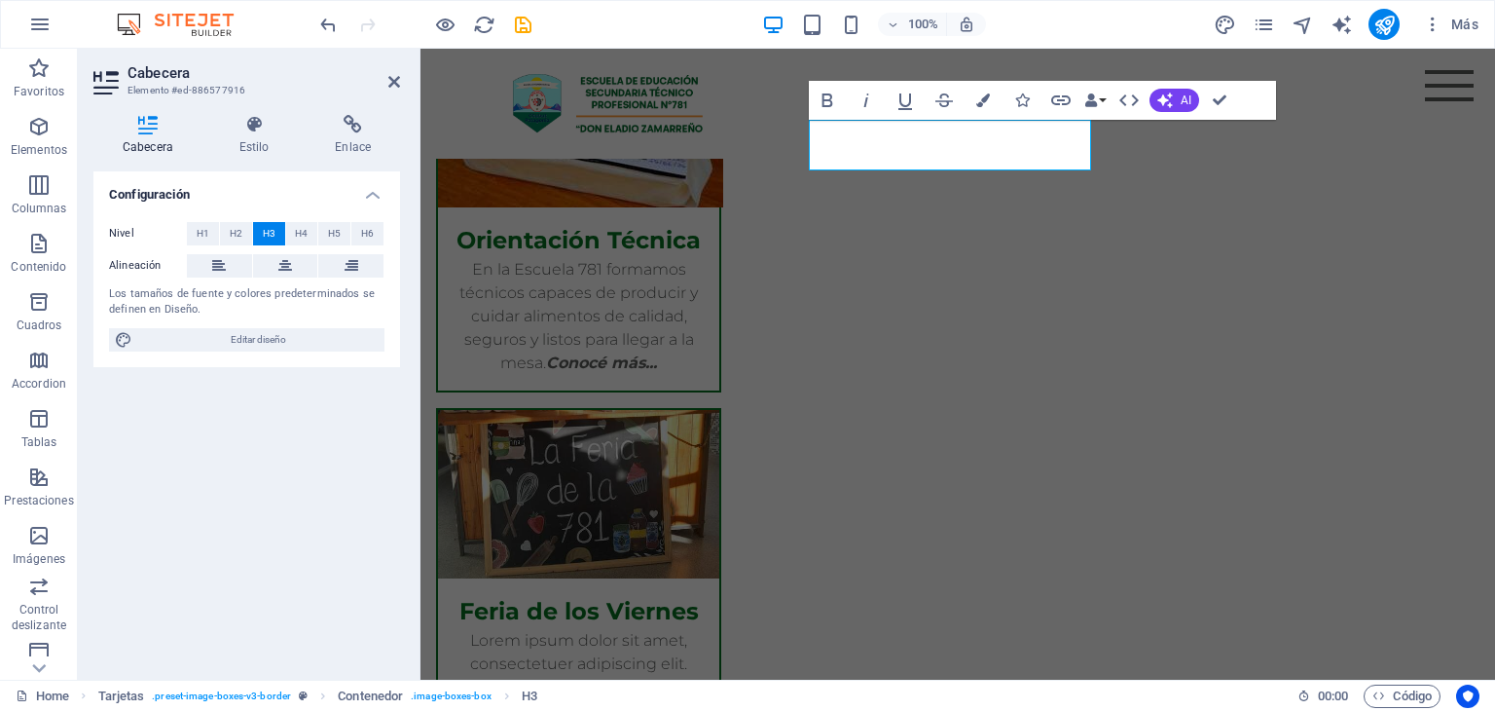
scroll to position [1277, 0]
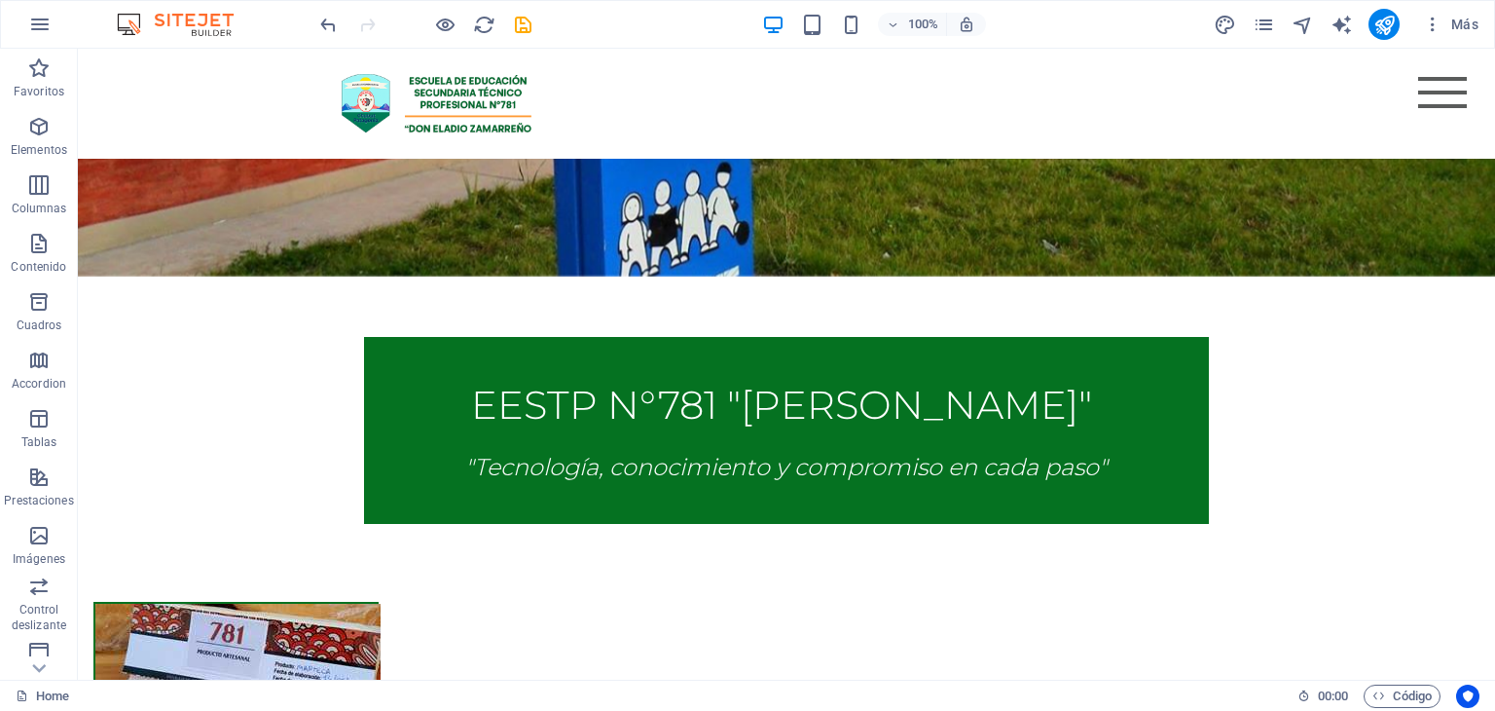
scroll to position [676, 0]
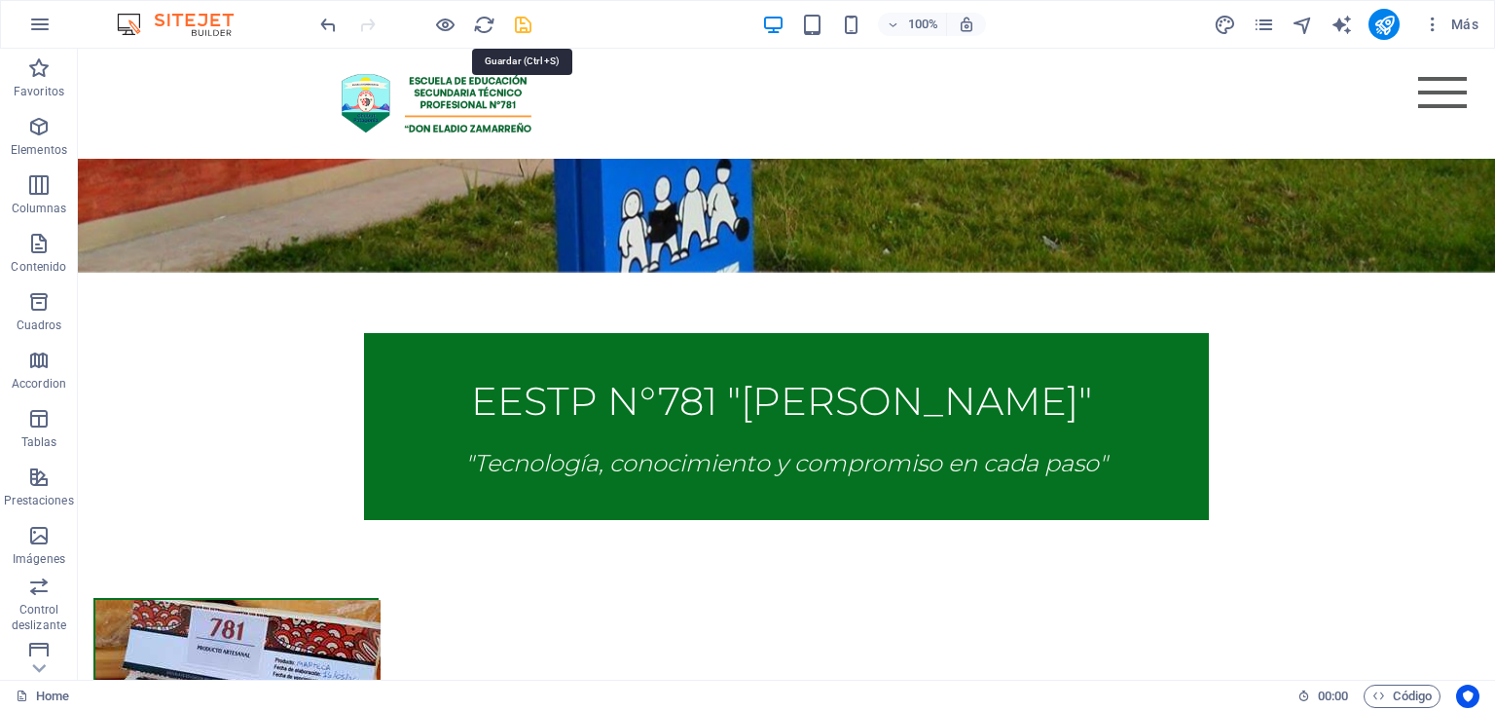
click at [525, 25] on icon "save" at bounding box center [523, 25] width 22 height 22
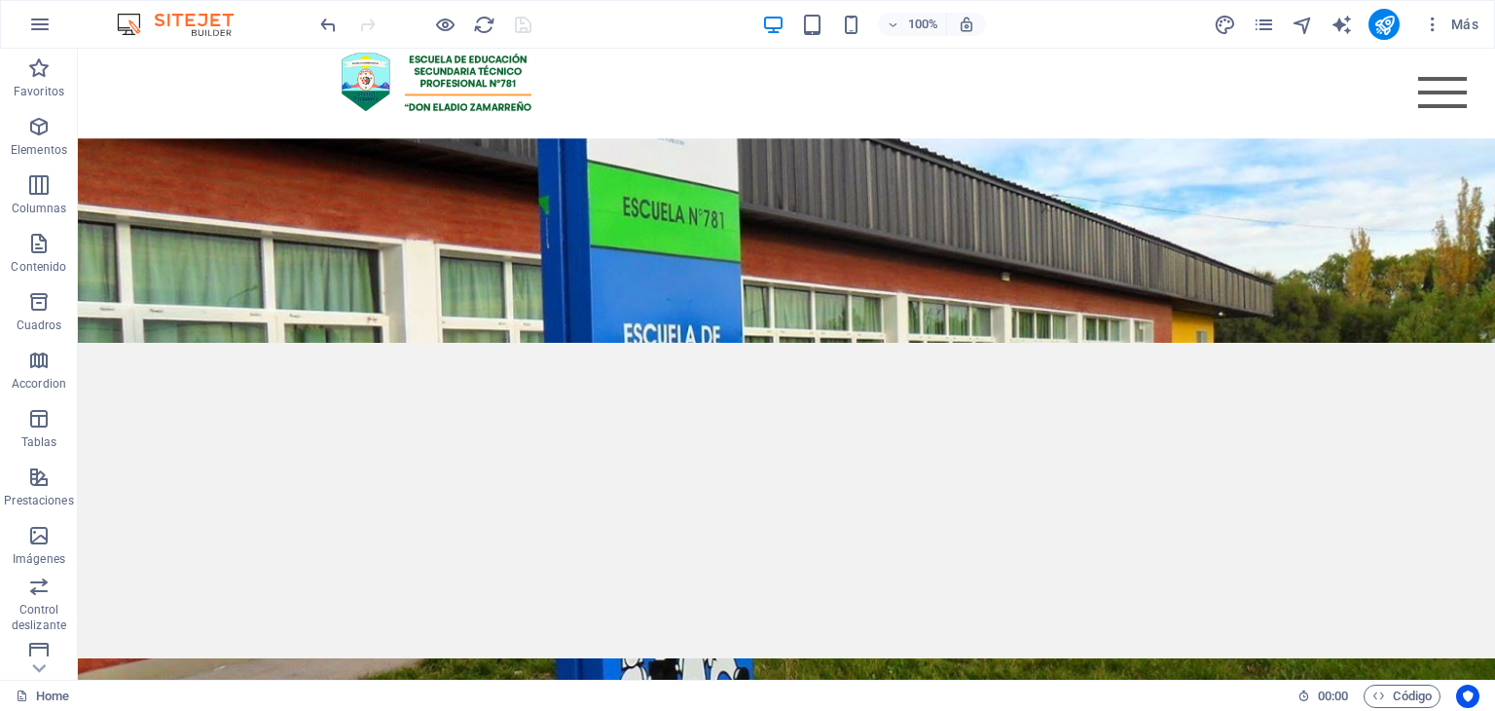
scroll to position [0, 0]
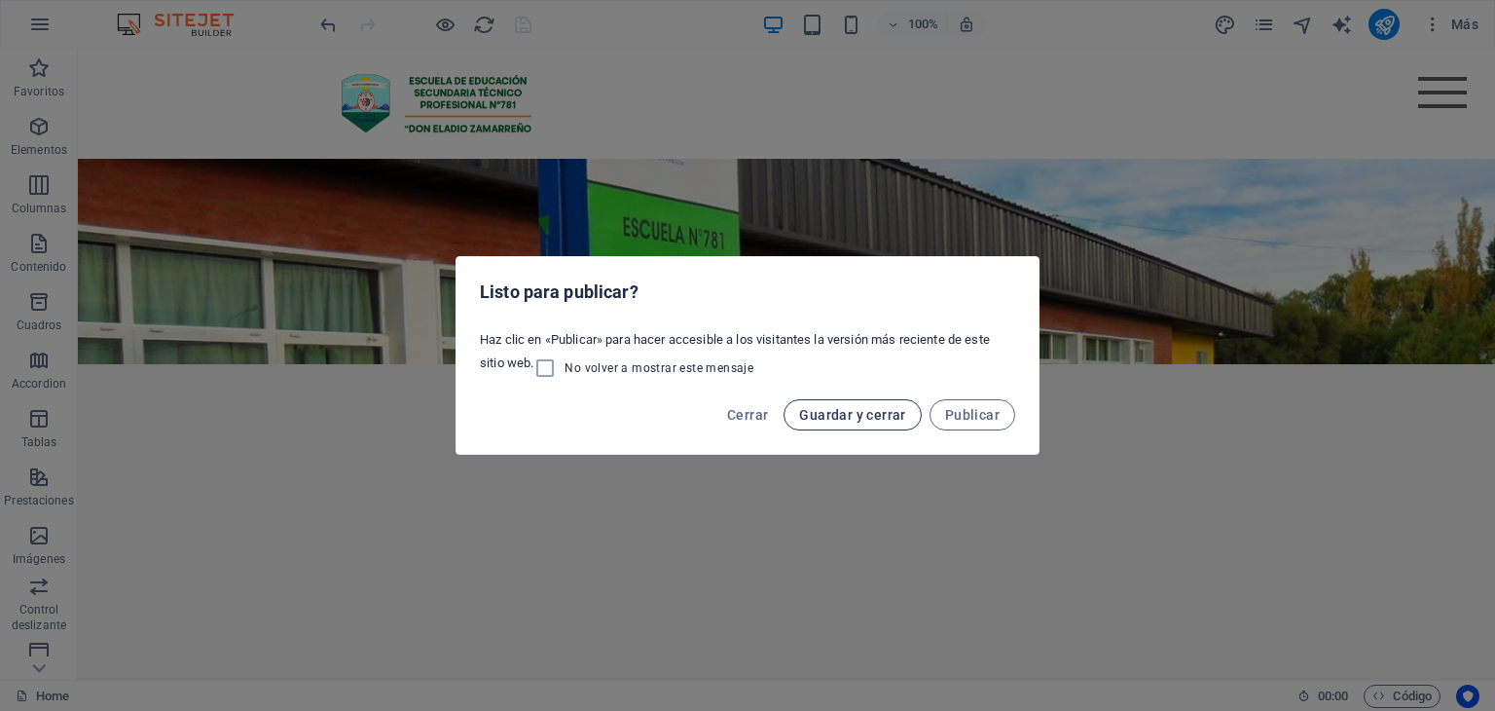
click at [868, 407] on span "Guardar y cerrar" at bounding box center [852, 415] width 106 height 16
